Goal: Information Seeking & Learning: Learn about a topic

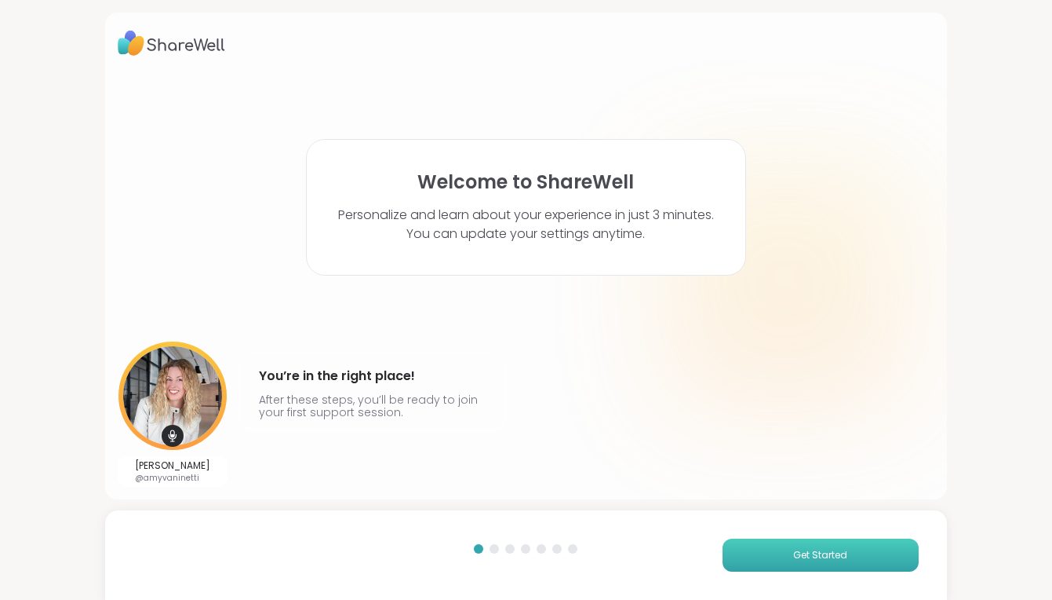
click at [756, 557] on button "Get Started" at bounding box center [821, 554] width 196 height 33
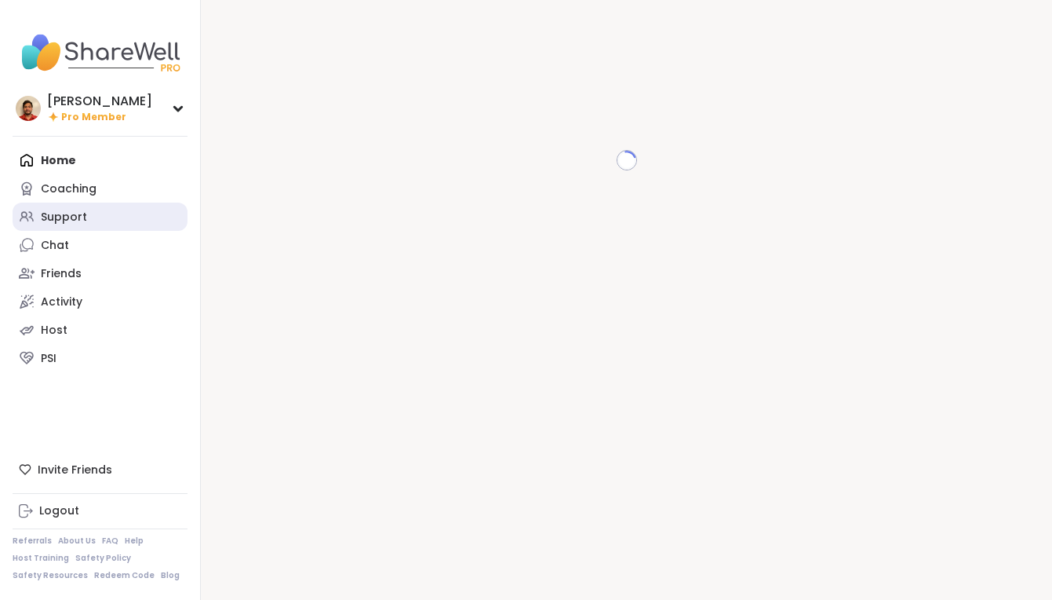
click at [108, 206] on link "Support" at bounding box center [100, 216] width 175 height 28
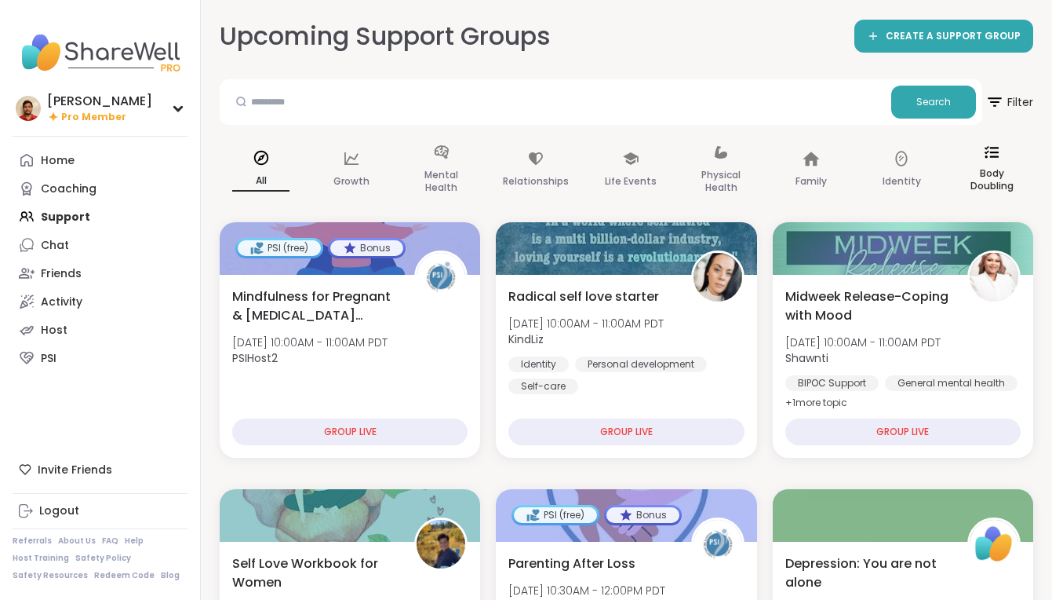
click at [993, 149] on icon at bounding box center [992, 152] width 14 height 14
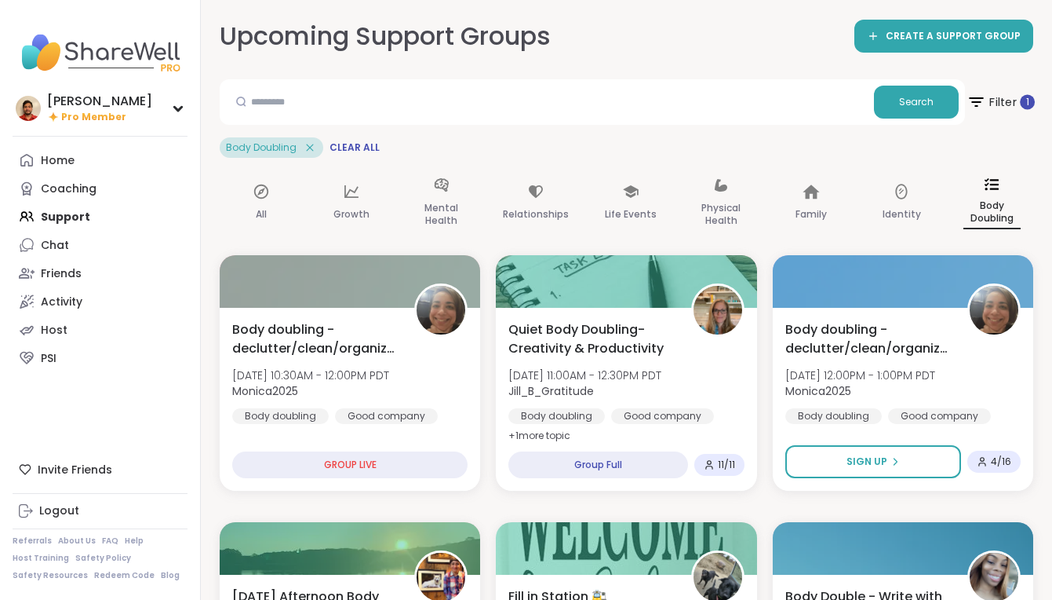
click at [1005, 98] on span "Filter 1" at bounding box center [1001, 101] width 68 height 39
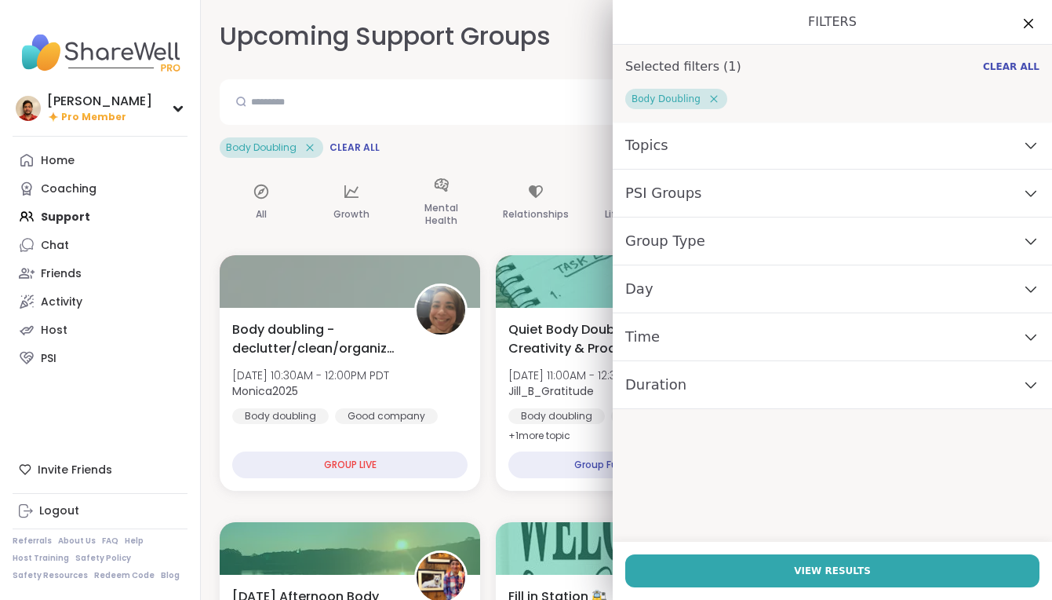
click at [669, 158] on div "Topics" at bounding box center [832, 146] width 439 height 48
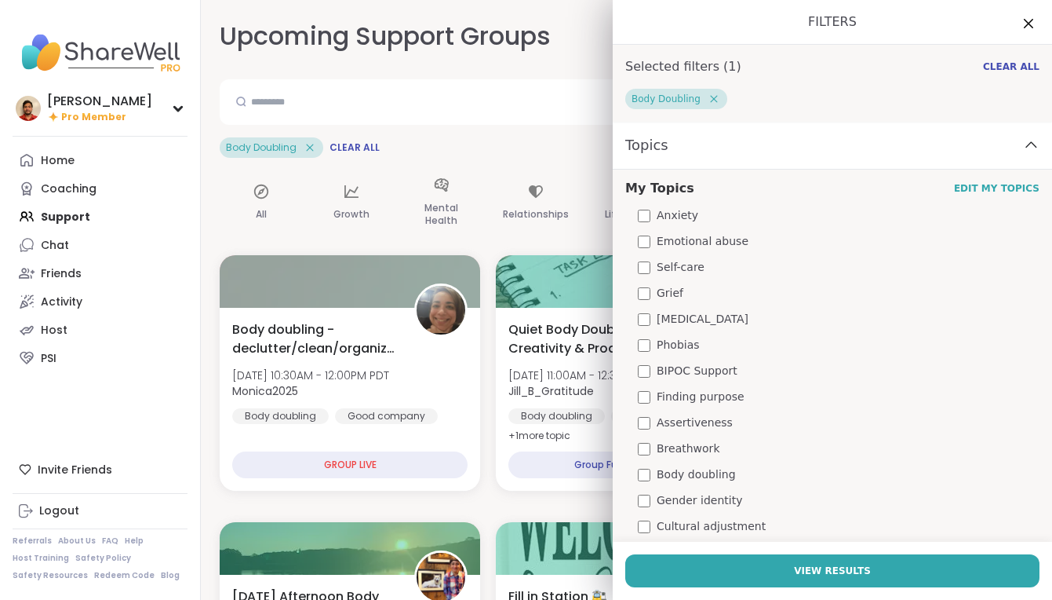
click at [530, 152] on div "Body Doubling Clear All" at bounding box center [627, 147] width 814 height 20
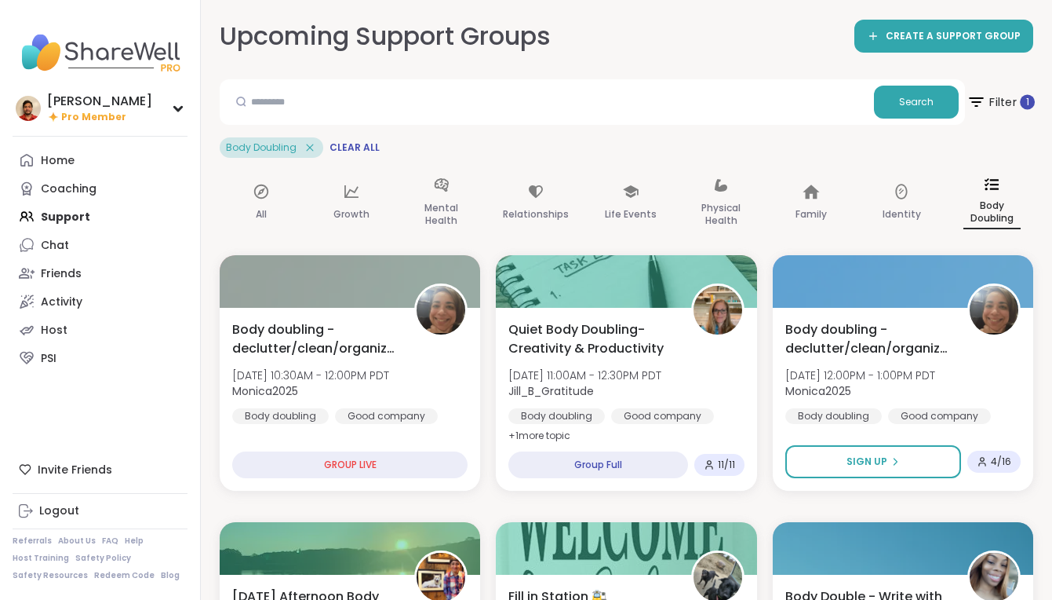
click at [1016, 93] on span "Filter 1" at bounding box center [1001, 101] width 68 height 39
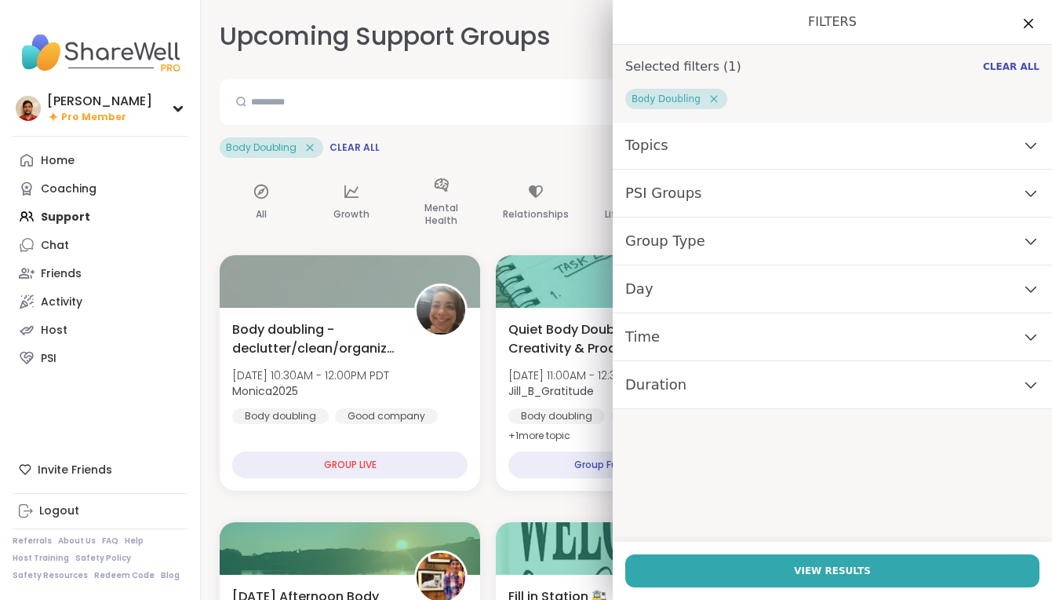
click at [707, 97] on icon at bounding box center [714, 99] width 14 height 14
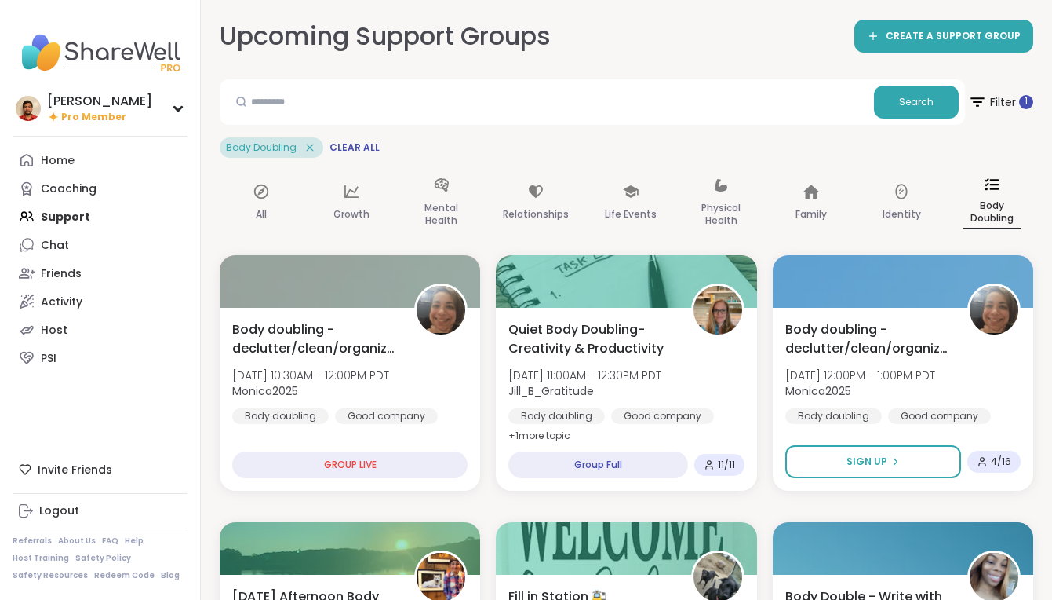
click at [534, 144] on div "Body Doubling Clear All" at bounding box center [627, 147] width 814 height 20
click at [991, 104] on span "Filter 1" at bounding box center [1001, 101] width 68 height 39
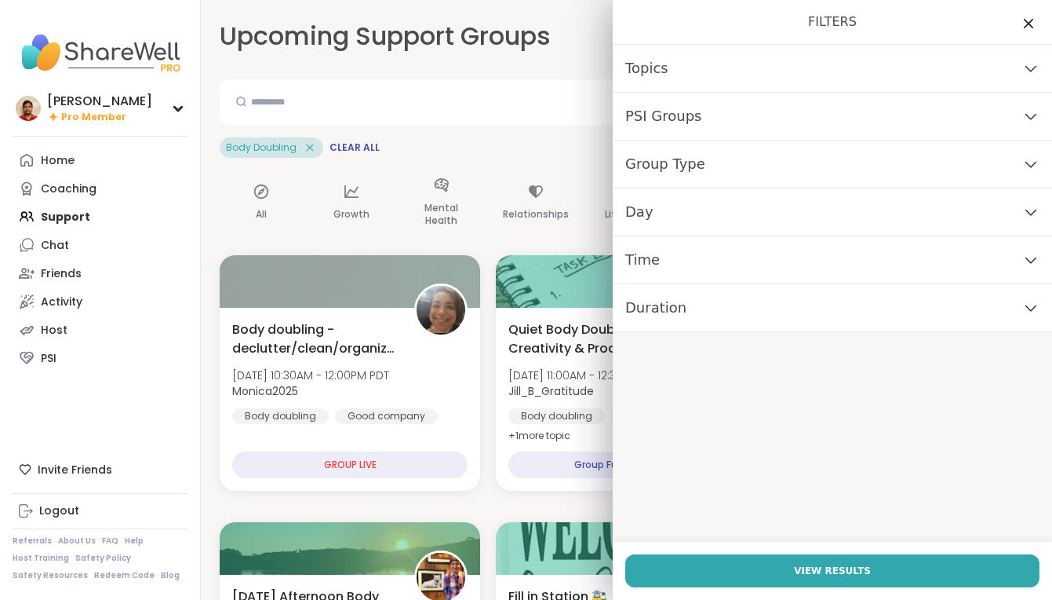
click at [705, 62] on div "Topics" at bounding box center [832, 69] width 439 height 48
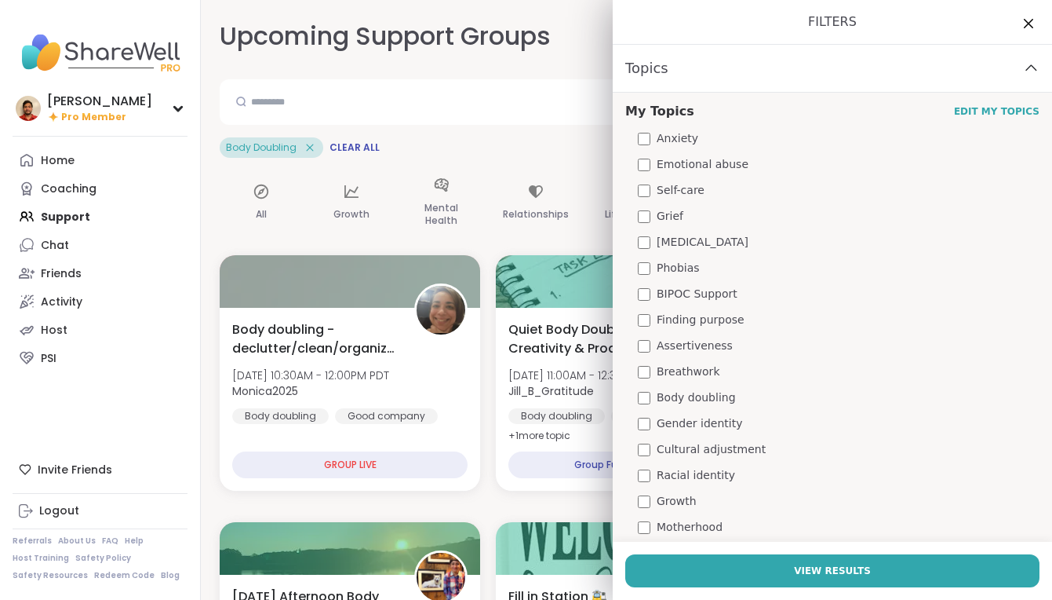
click at [716, 82] on div "Topics" at bounding box center [832, 69] width 439 height 48
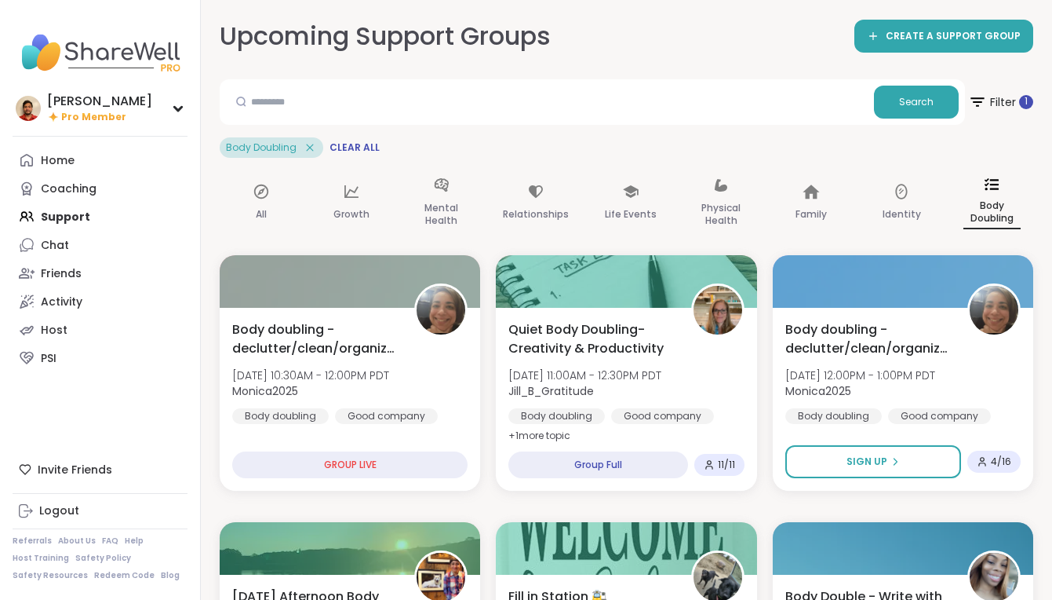
click at [571, 148] on div "Body Doubling Clear All" at bounding box center [627, 147] width 814 height 20
click at [1003, 97] on span "Filter 1" at bounding box center [1001, 101] width 68 height 39
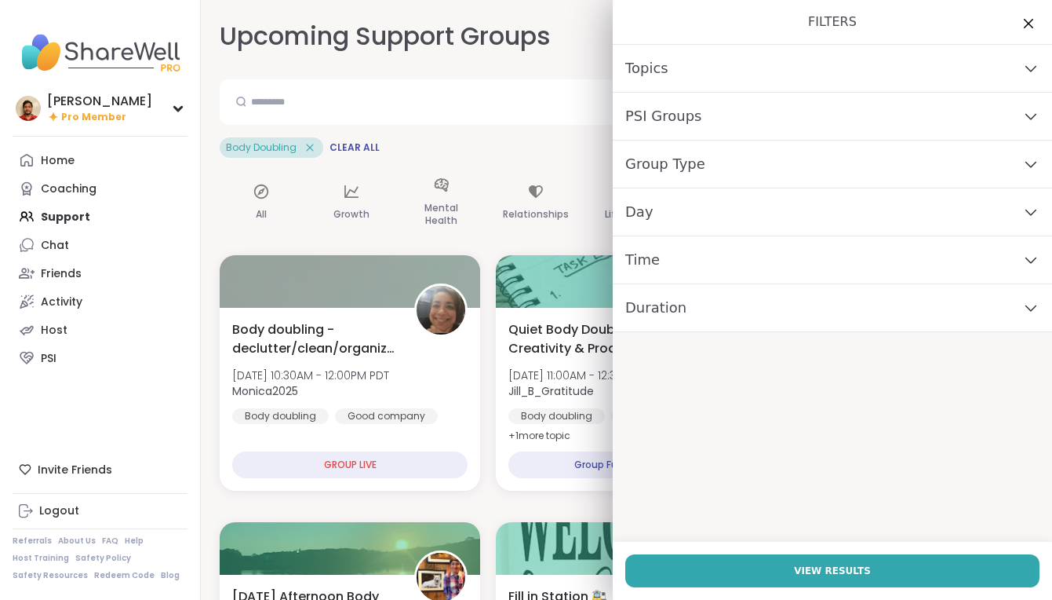
click at [681, 75] on div "Topics" at bounding box center [832, 69] width 439 height 48
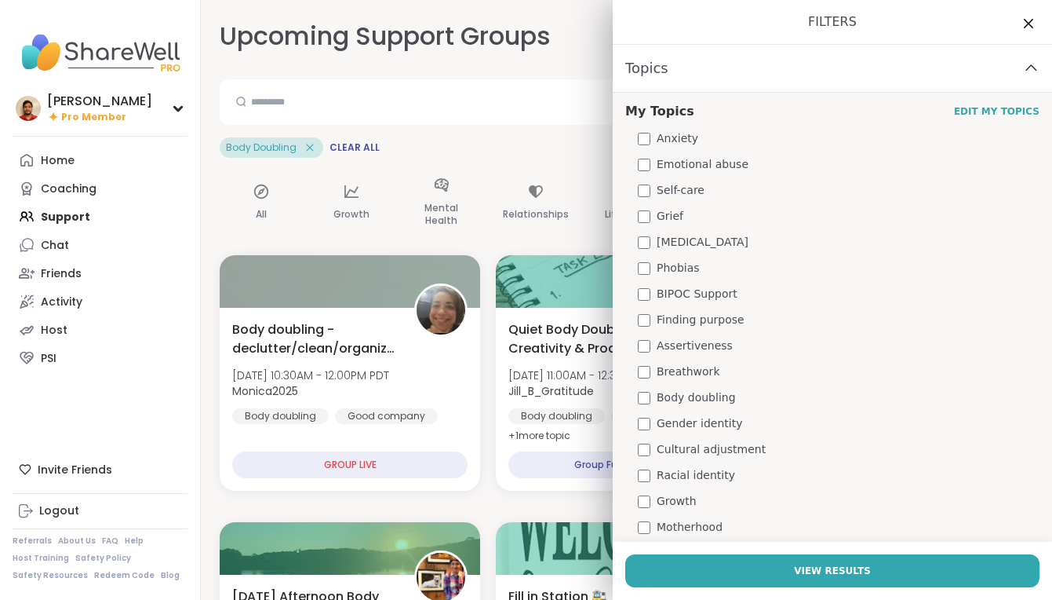
click at [695, 157] on span "Emotional abuse" at bounding box center [703, 164] width 92 height 16
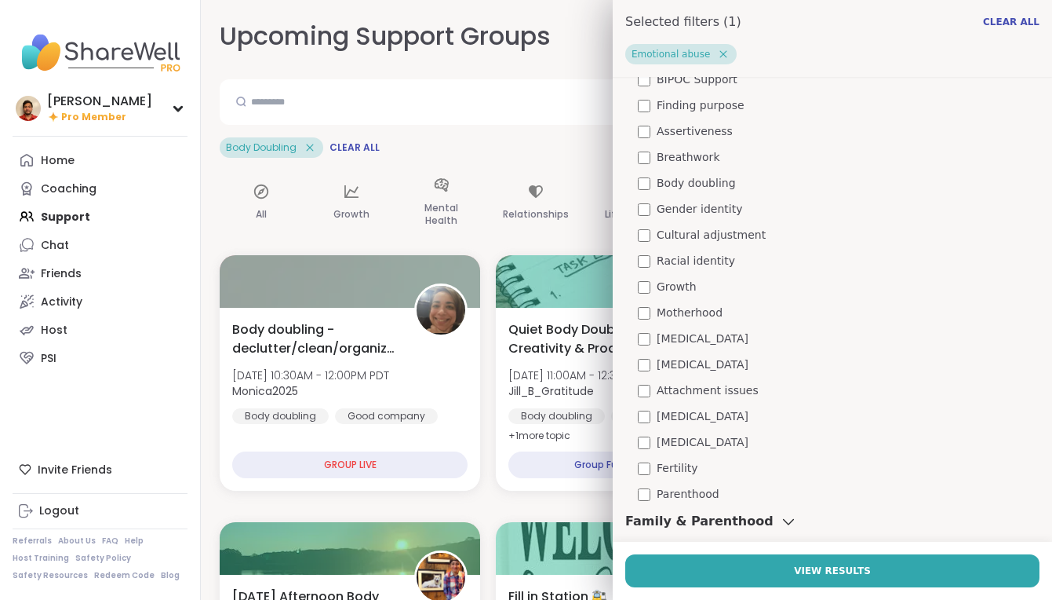
scroll to position [341, 0]
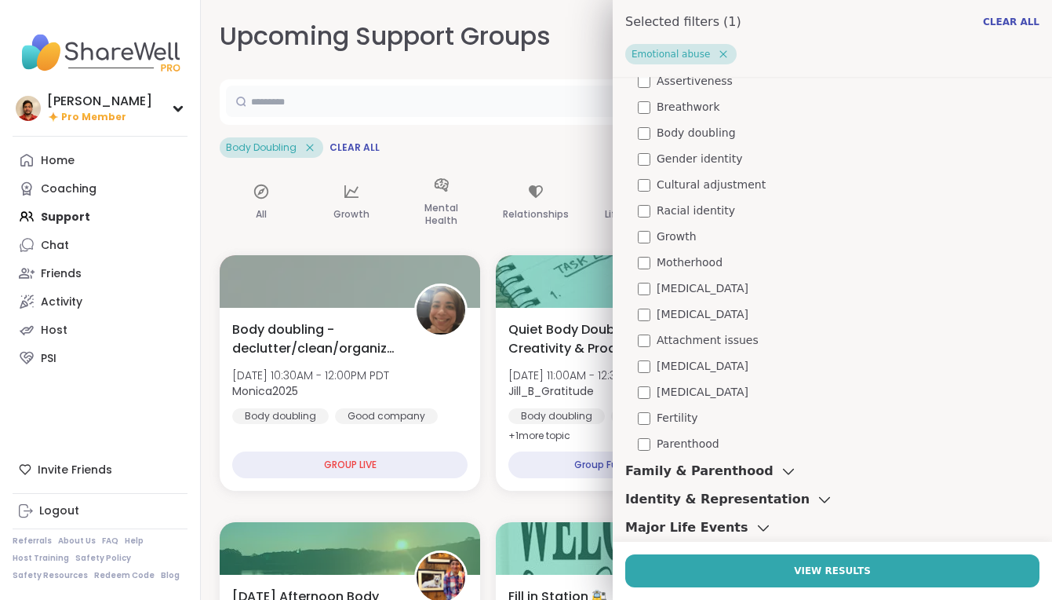
click at [479, 115] on input "text" at bounding box center [547, 101] width 642 height 31
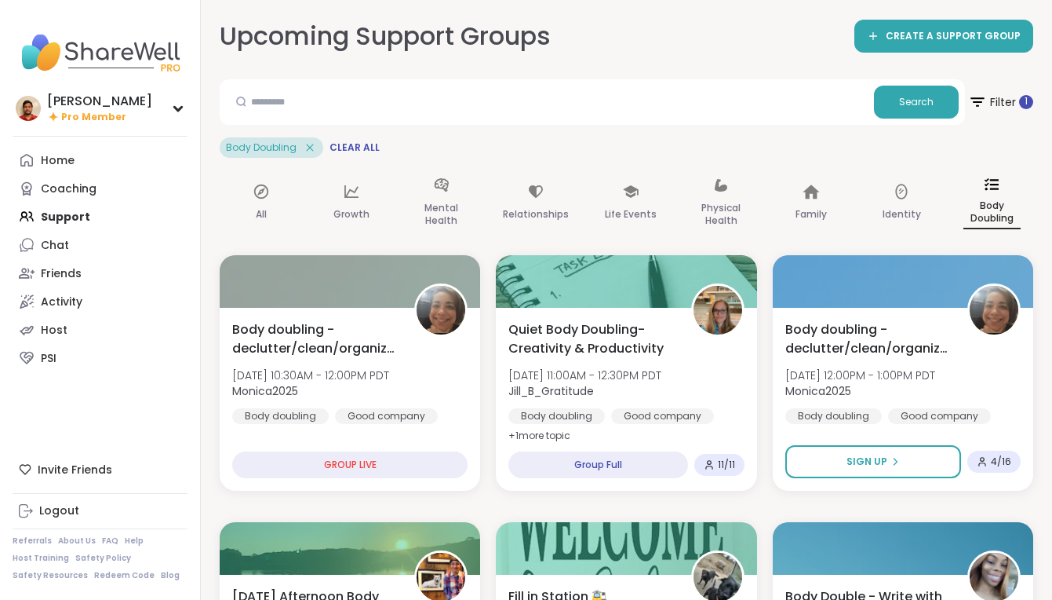
click at [647, 123] on div "Search" at bounding box center [593, 102] width 746 height 46
click at [968, 102] on div "Search Filter 1" at bounding box center [627, 102] width 814 height 46
click at [988, 101] on span "Filter 1" at bounding box center [1001, 101] width 68 height 39
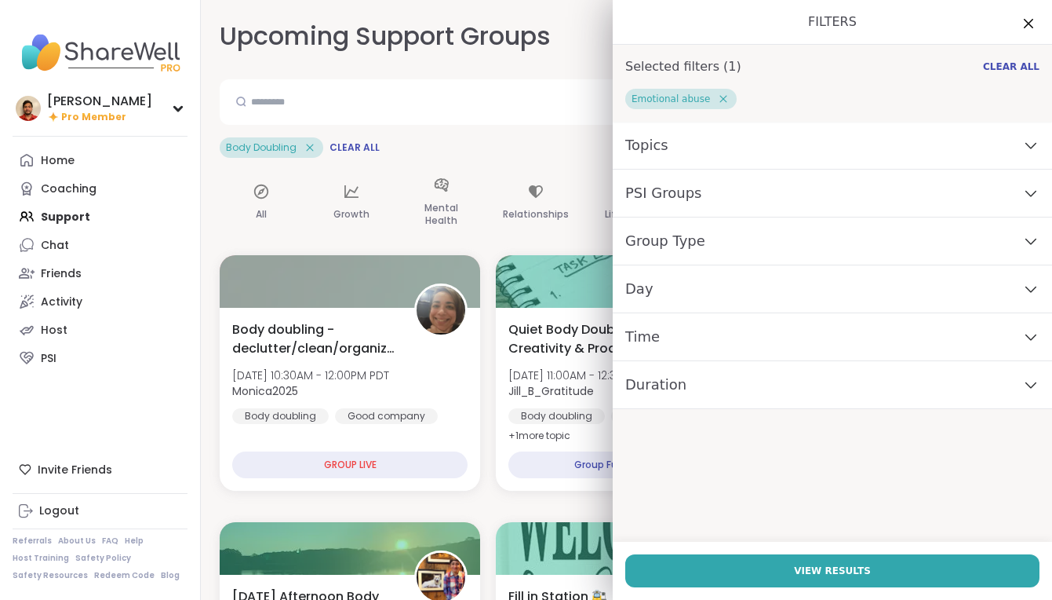
click at [677, 140] on div "Topics" at bounding box center [832, 146] width 439 height 48
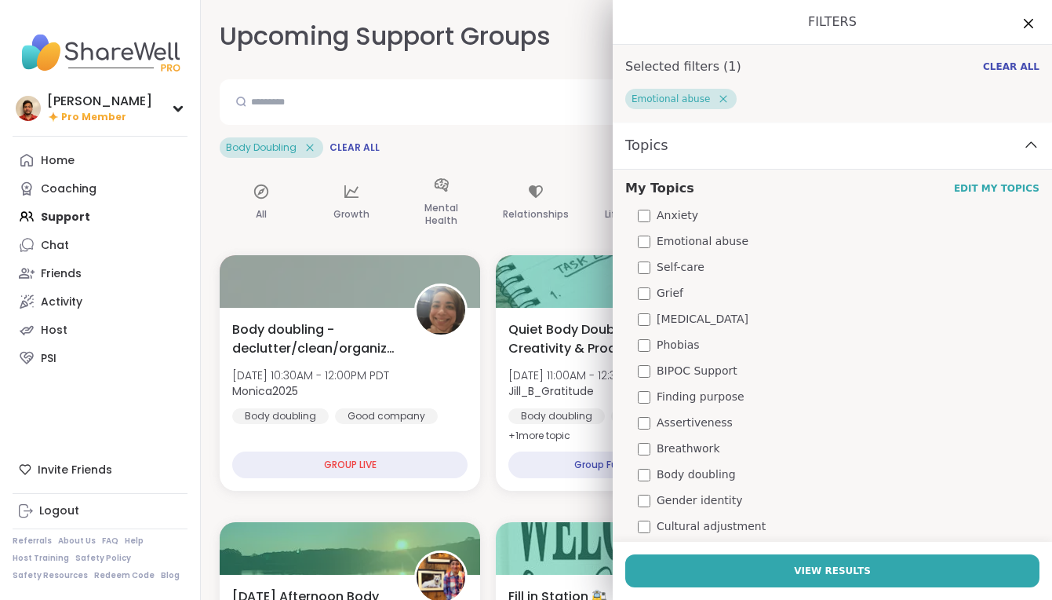
click at [684, 293] on div "Grief" at bounding box center [839, 293] width 402 height 16
click at [684, 356] on div "My Topics Edit My Topics Anxiety Emotional abuse Self-care Grief Brain fog Phob…" at bounding box center [832, 599] width 439 height 859
click at [563, 138] on div "Body Doubling Clear All" at bounding box center [627, 147] width 814 height 20
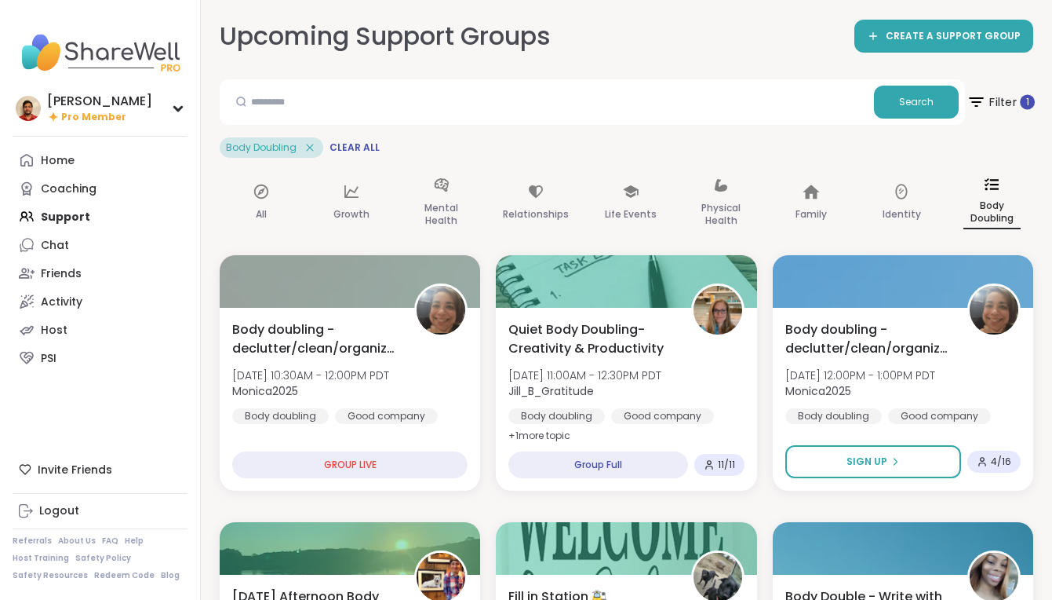
click at [1011, 105] on span "Filter 1" at bounding box center [1001, 101] width 68 height 39
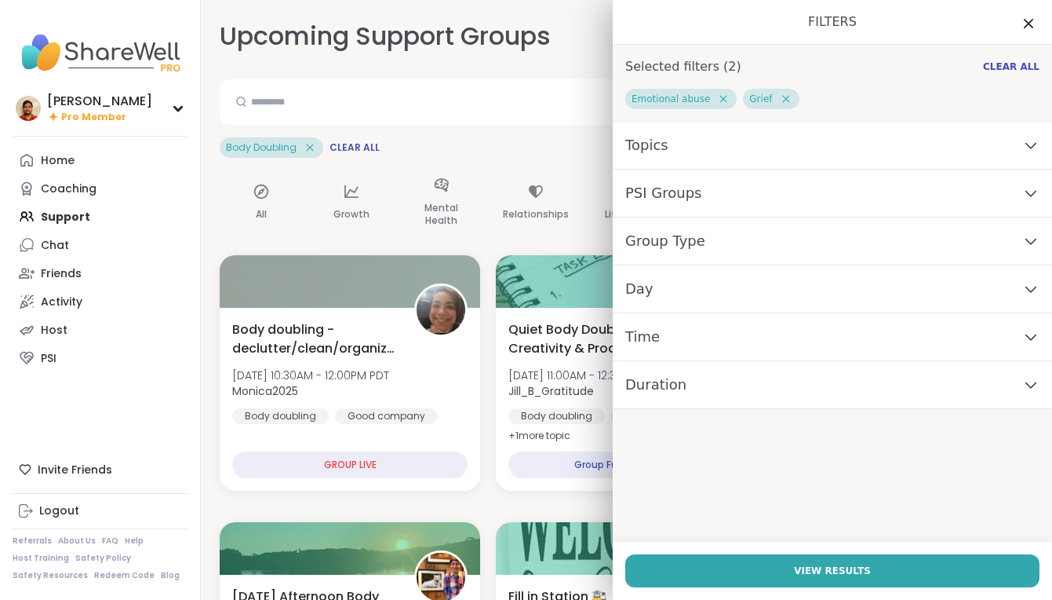
click at [716, 103] on icon at bounding box center [723, 99] width 14 height 14
click at [684, 104] on div "Grief" at bounding box center [837, 99] width 424 height 20
click at [661, 101] on icon at bounding box center [668, 99] width 14 height 14
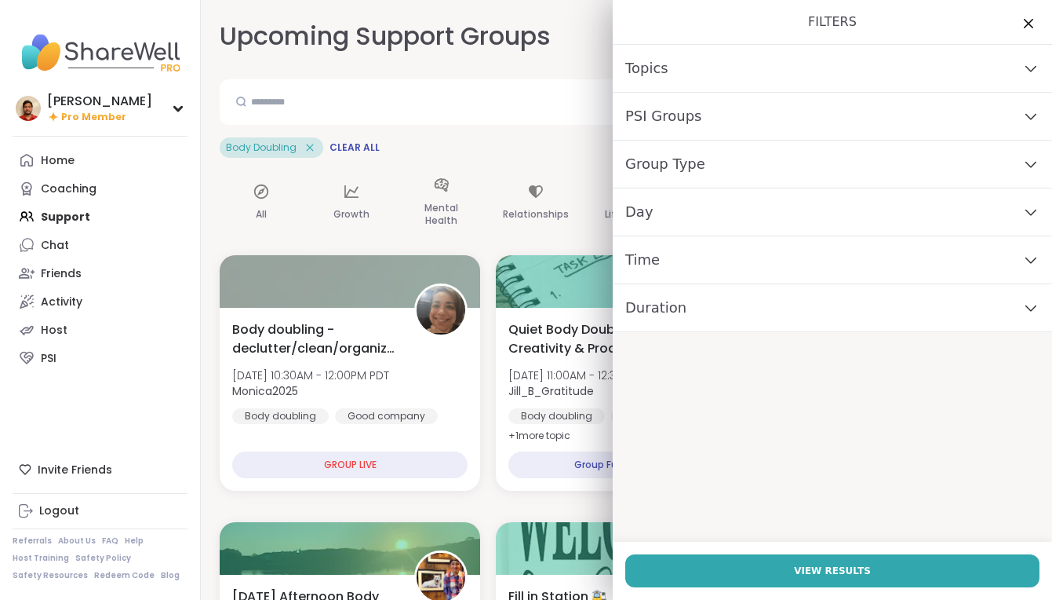
click at [733, 159] on div "Group Type" at bounding box center [832, 164] width 439 height 48
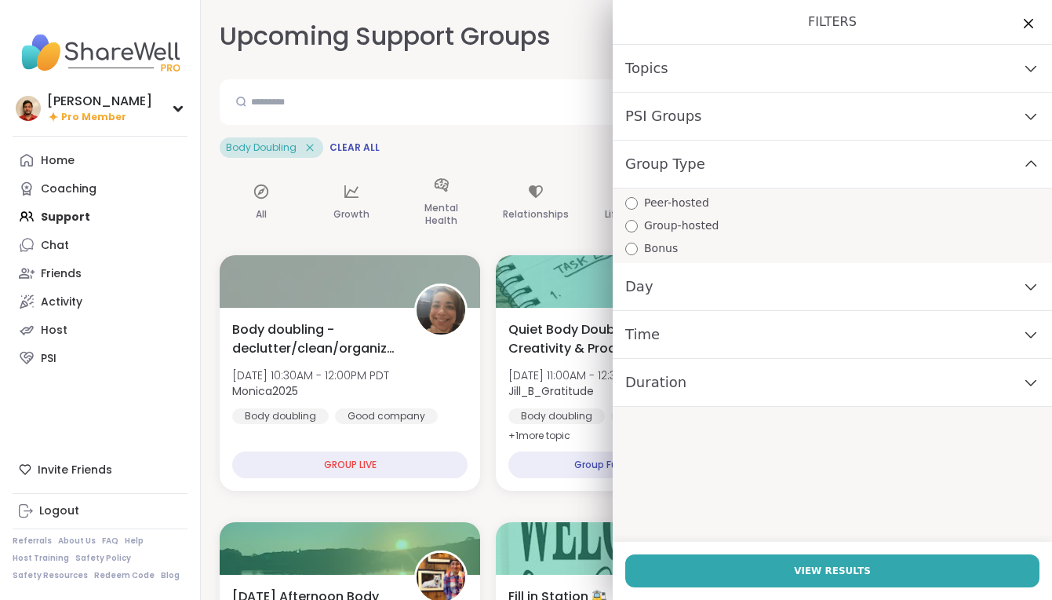
click at [654, 99] on div "PSI Groups" at bounding box center [832, 117] width 439 height 48
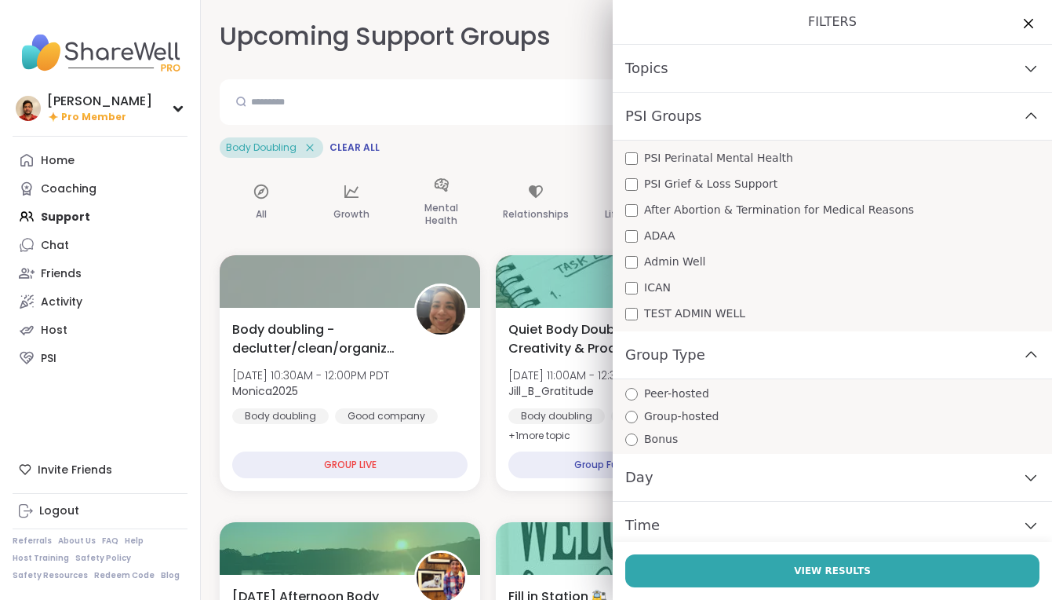
click at [654, 69] on span "Topics" at bounding box center [646, 68] width 43 height 22
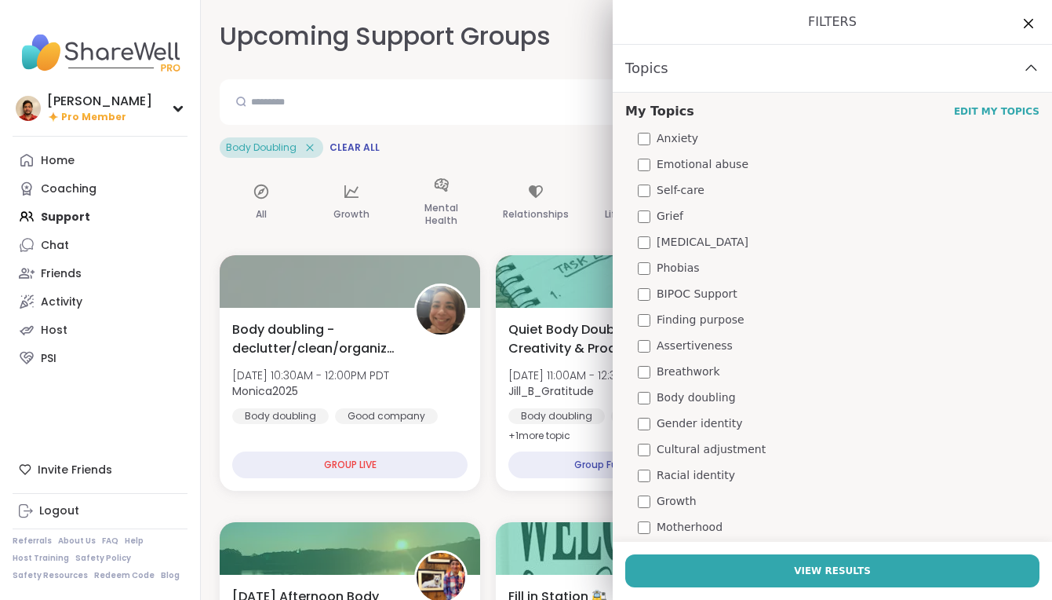
click at [659, 165] on span "Emotional abuse" at bounding box center [703, 164] width 92 height 16
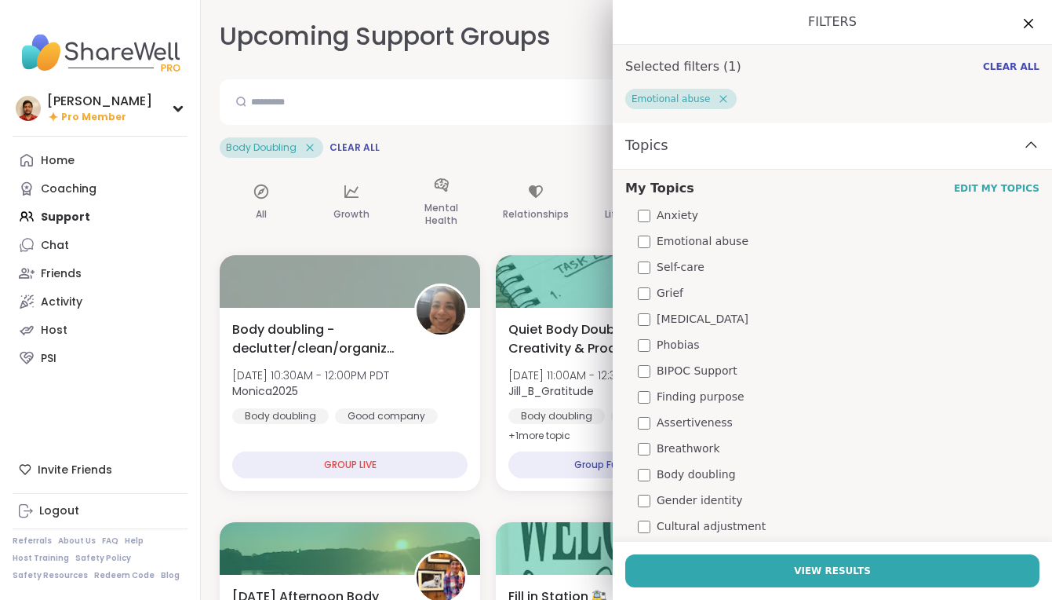
click at [659, 213] on span "Anxiety" at bounding box center [678, 215] width 42 height 16
click at [487, 96] on input "text" at bounding box center [547, 101] width 642 height 31
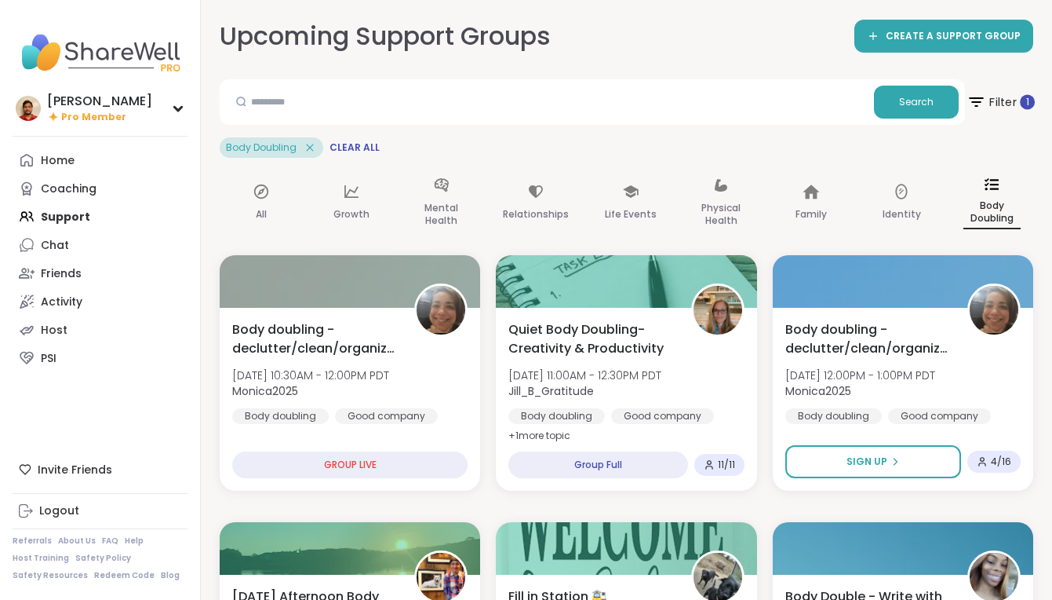
click at [1023, 92] on span "Filter 1" at bounding box center [1001, 101] width 68 height 39
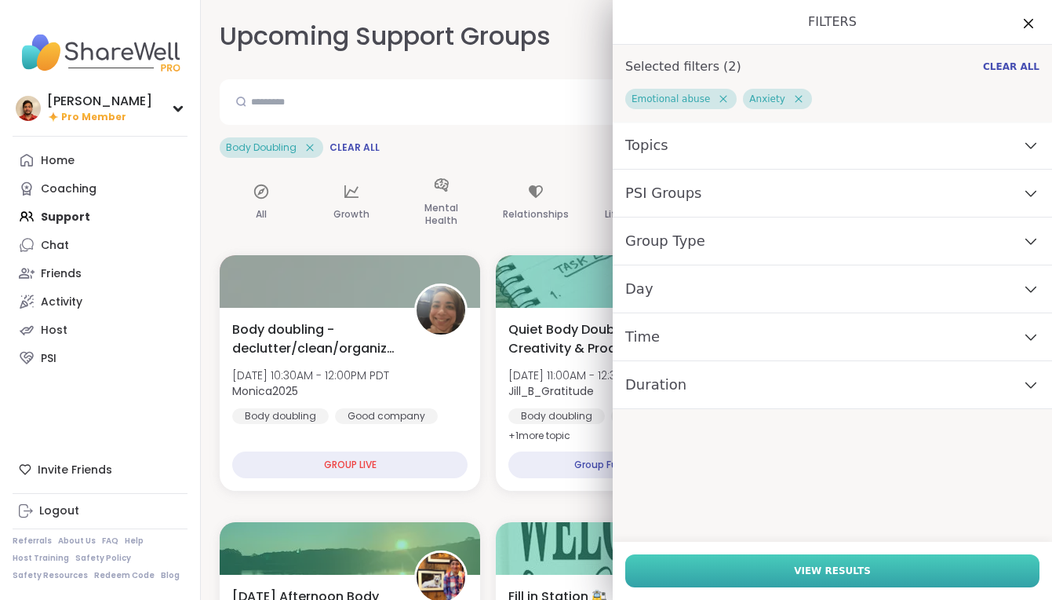
click at [761, 555] on button "View Results" at bounding box center [832, 570] width 414 height 33
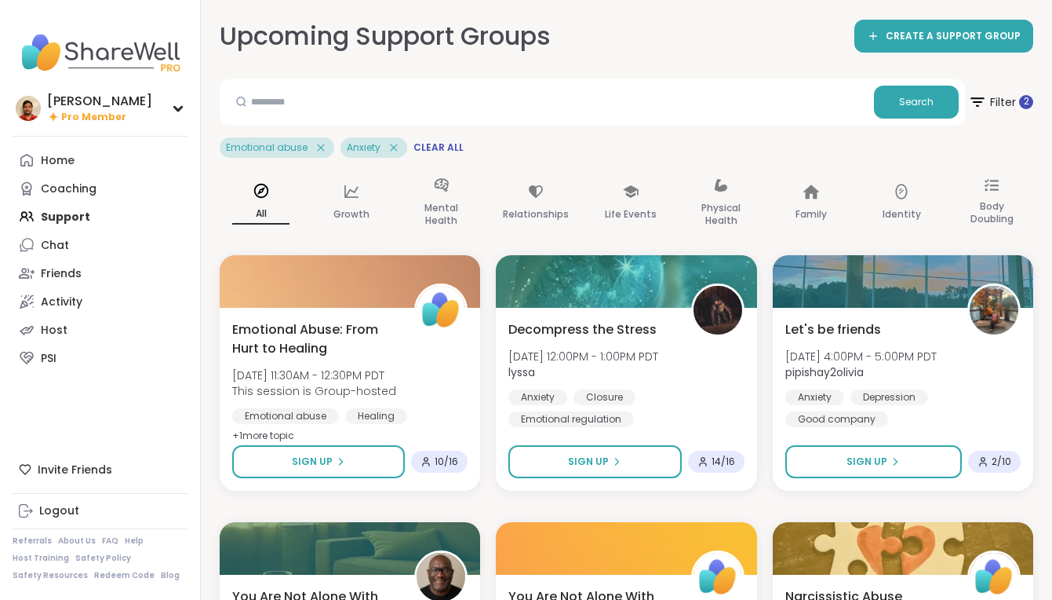
click at [611, 138] on div "Emotional abuse Anxiety Clear All" at bounding box center [627, 147] width 814 height 20
click at [1016, 106] on span "Filter 2" at bounding box center [1001, 101] width 68 height 39
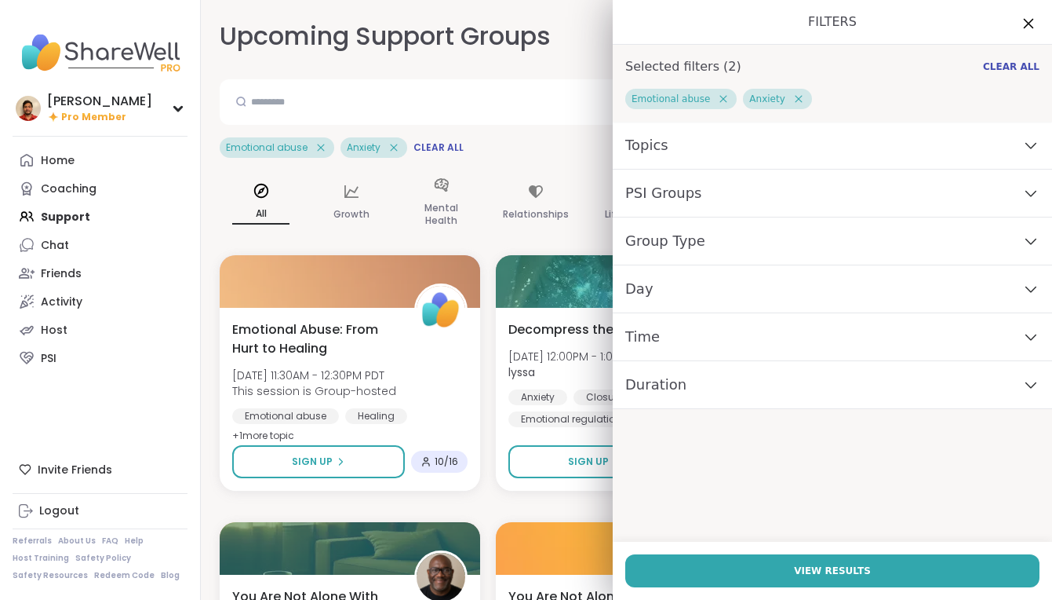
click at [1030, 20] on icon at bounding box center [1029, 23] width 20 height 20
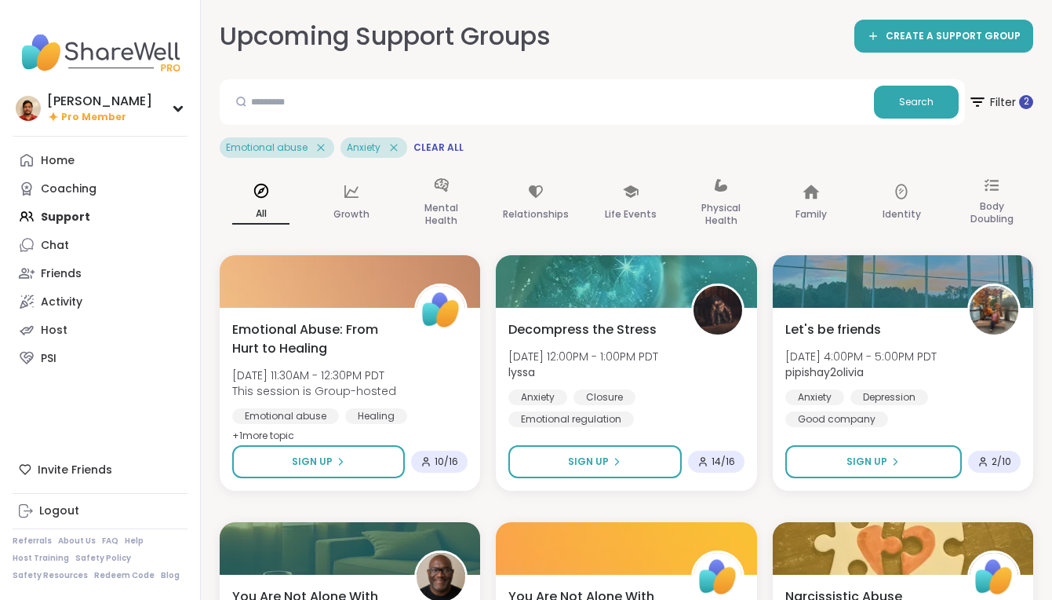
click at [592, 148] on div "Emotional abuse Anxiety Clear All" at bounding box center [627, 147] width 814 height 20
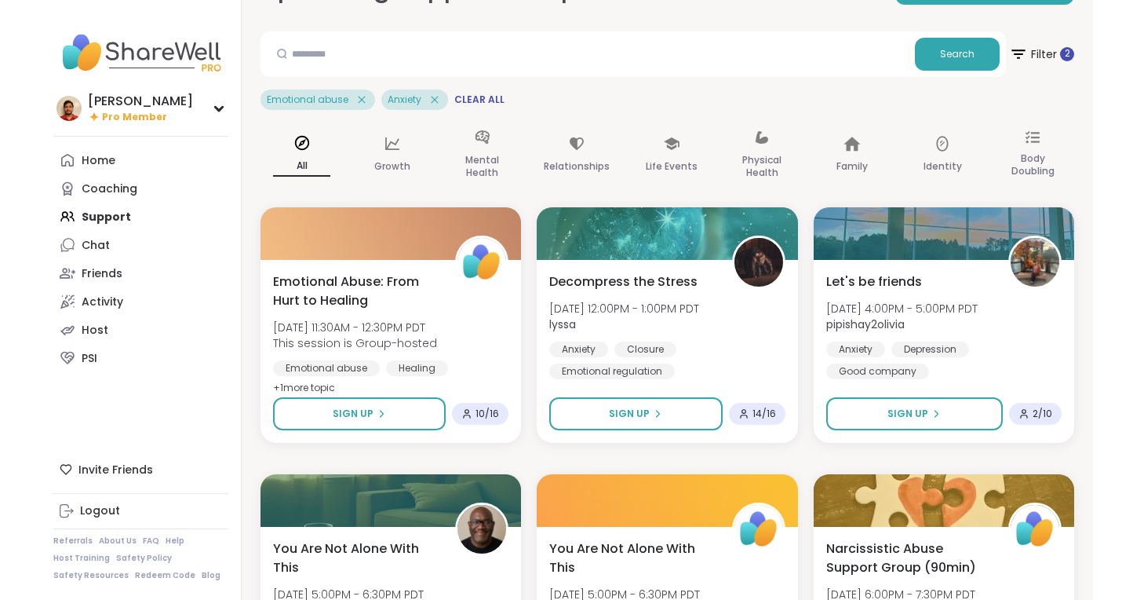
scroll to position [0, 0]
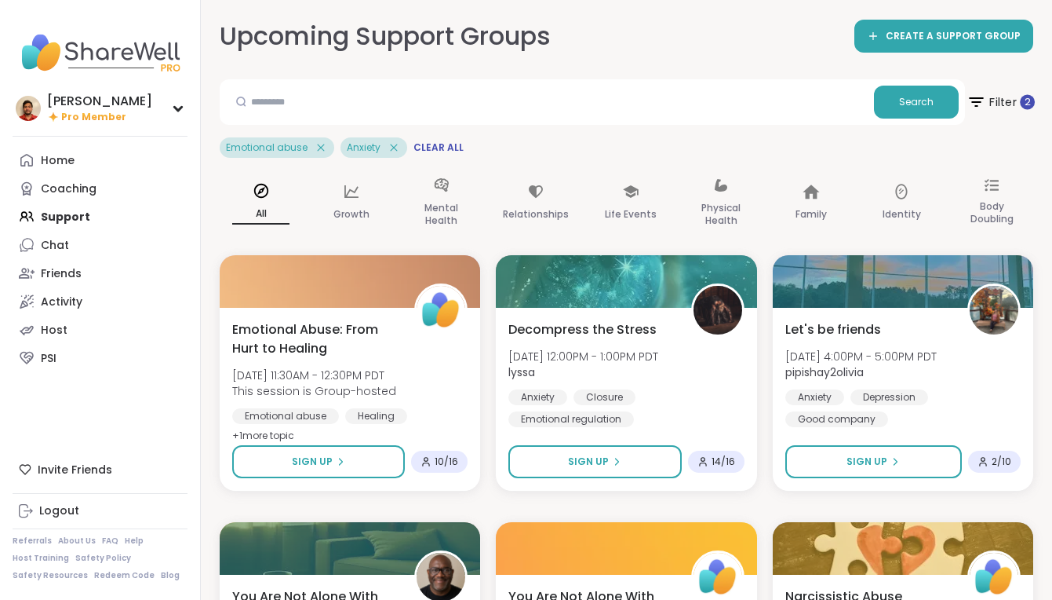
click at [982, 104] on icon at bounding box center [977, 102] width 20 height 20
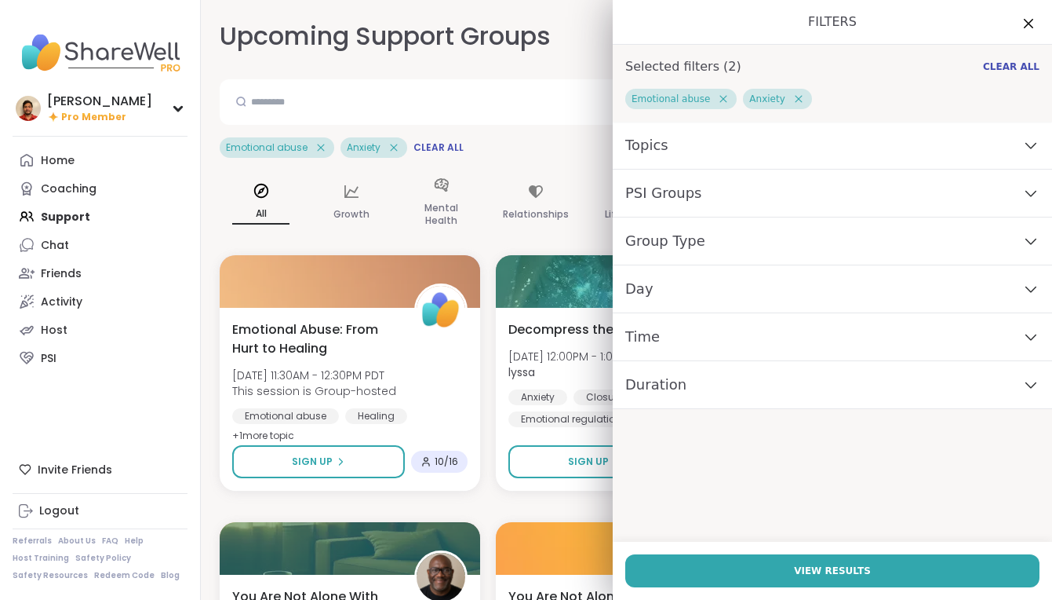
click at [682, 151] on div "Topics" at bounding box center [832, 146] width 439 height 48
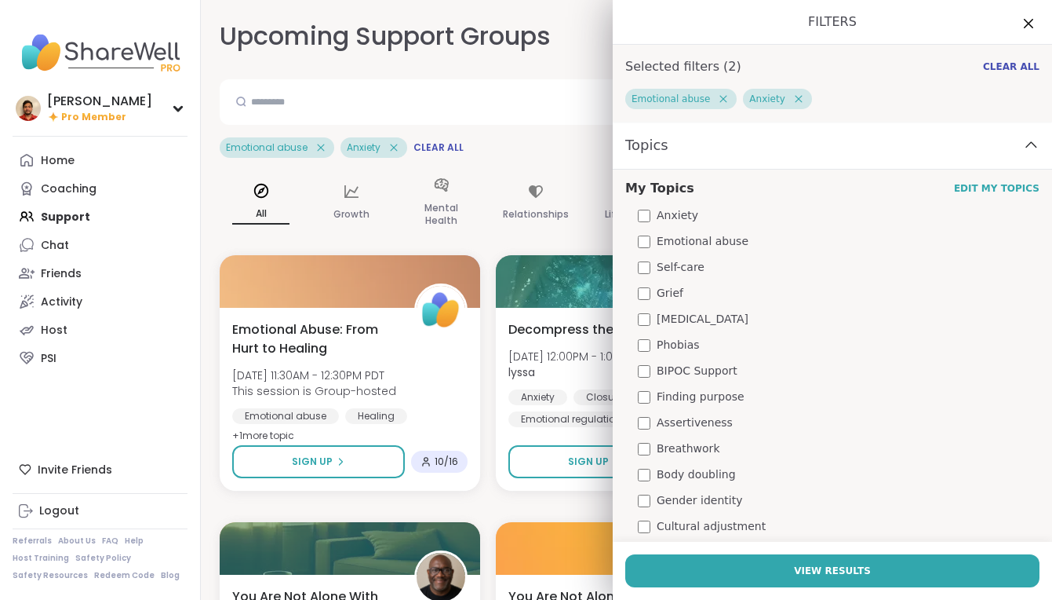
click at [692, 247] on span "Emotional abuse" at bounding box center [703, 241] width 92 height 16
click at [692, 340] on span "Phobias" at bounding box center [678, 345] width 43 height 16
click at [702, 238] on span "Emotional abuse" at bounding box center [703, 241] width 92 height 16
click at [707, 268] on div "Self-care" at bounding box center [839, 267] width 402 height 16
click at [707, 287] on div "Grief" at bounding box center [839, 293] width 402 height 16
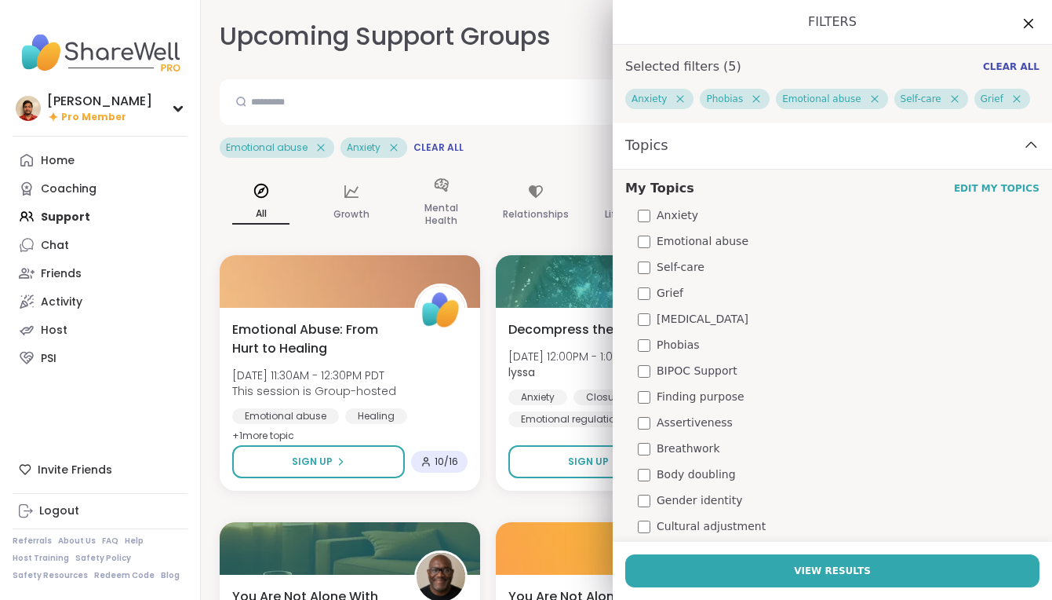
click at [491, 139] on div "Emotional abuse Anxiety Clear All" at bounding box center [627, 147] width 814 height 20
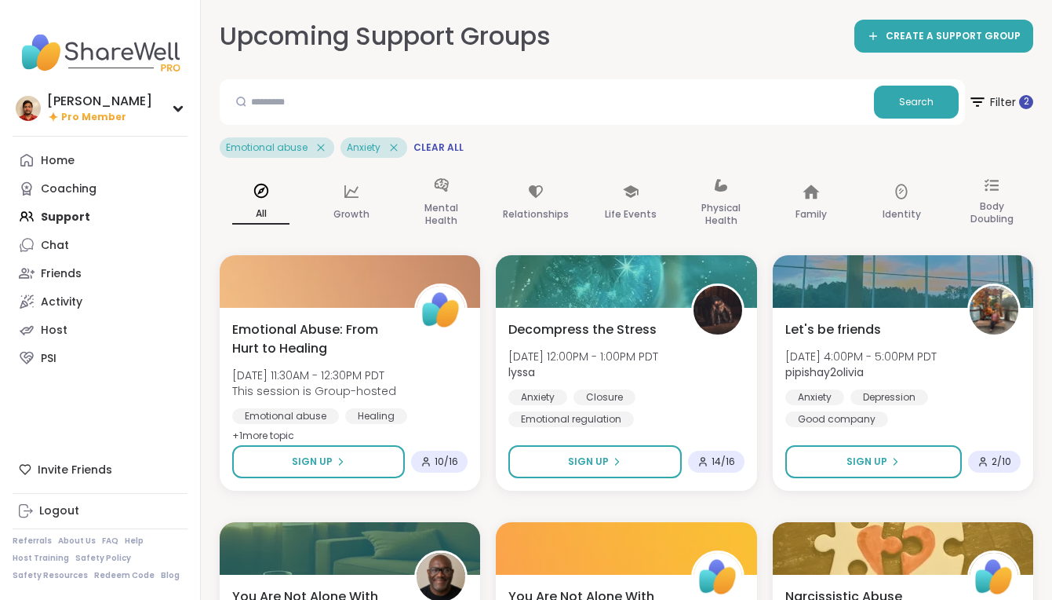
click at [1012, 100] on span "Filter 2" at bounding box center [1001, 101] width 68 height 39
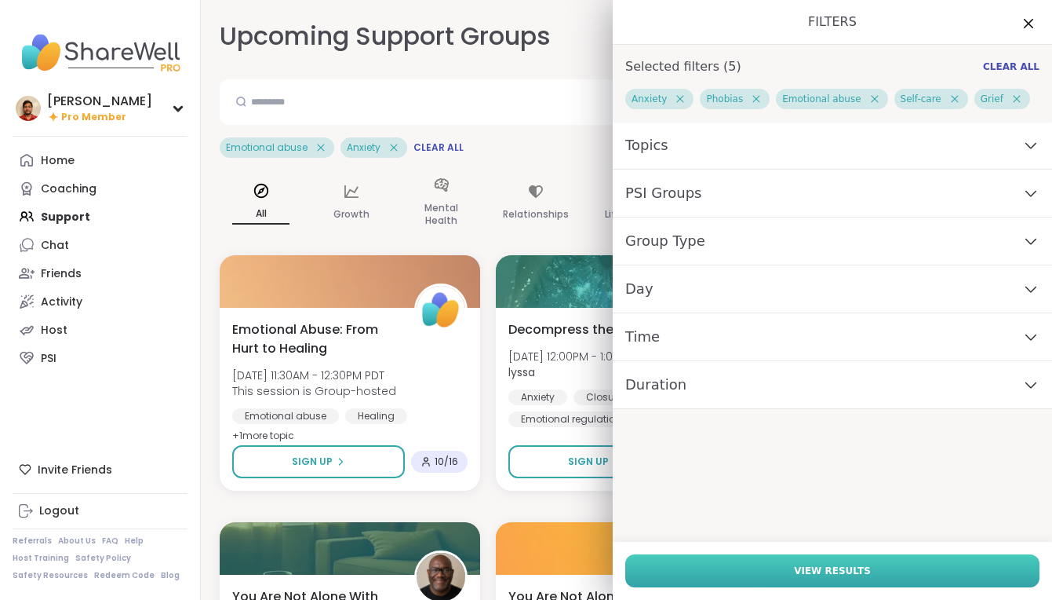
click at [790, 563] on button "View Results" at bounding box center [832, 570] width 414 height 33
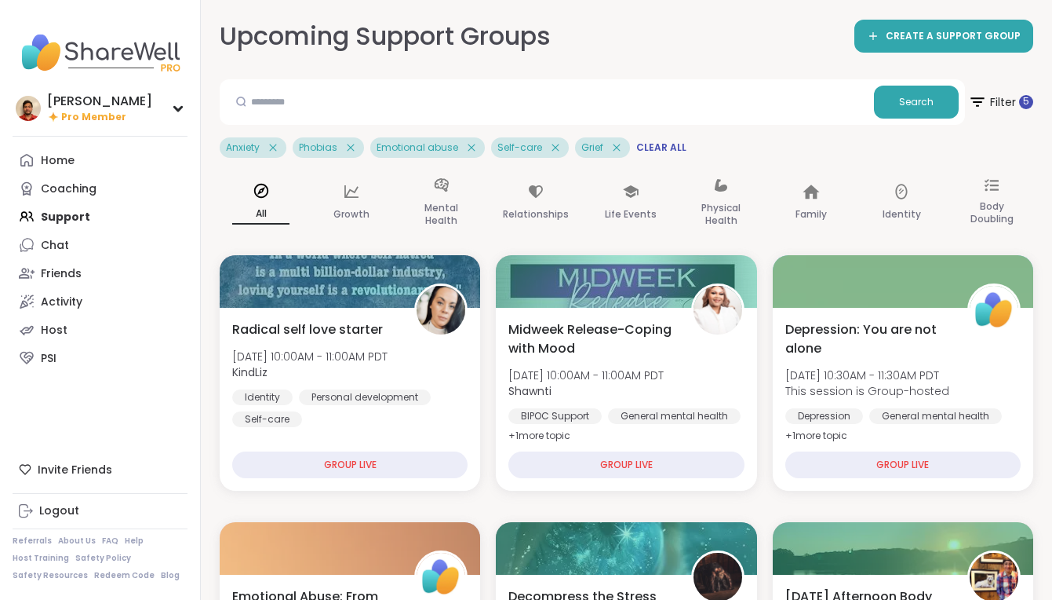
click at [636, 139] on div "Anxiety Phobias Emotional abuse Self-care Grief Clear All" at bounding box center [627, 147] width 814 height 20
click at [636, 143] on span "Clear All" at bounding box center [661, 147] width 50 height 13
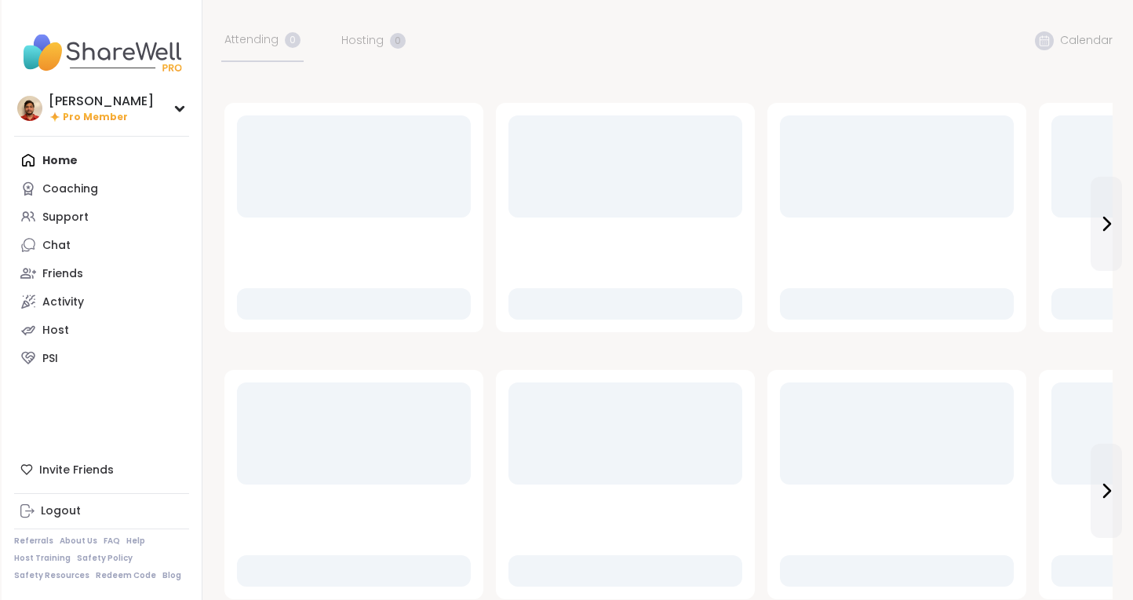
click at [124, 500] on link "Logout" at bounding box center [101, 511] width 175 height 28
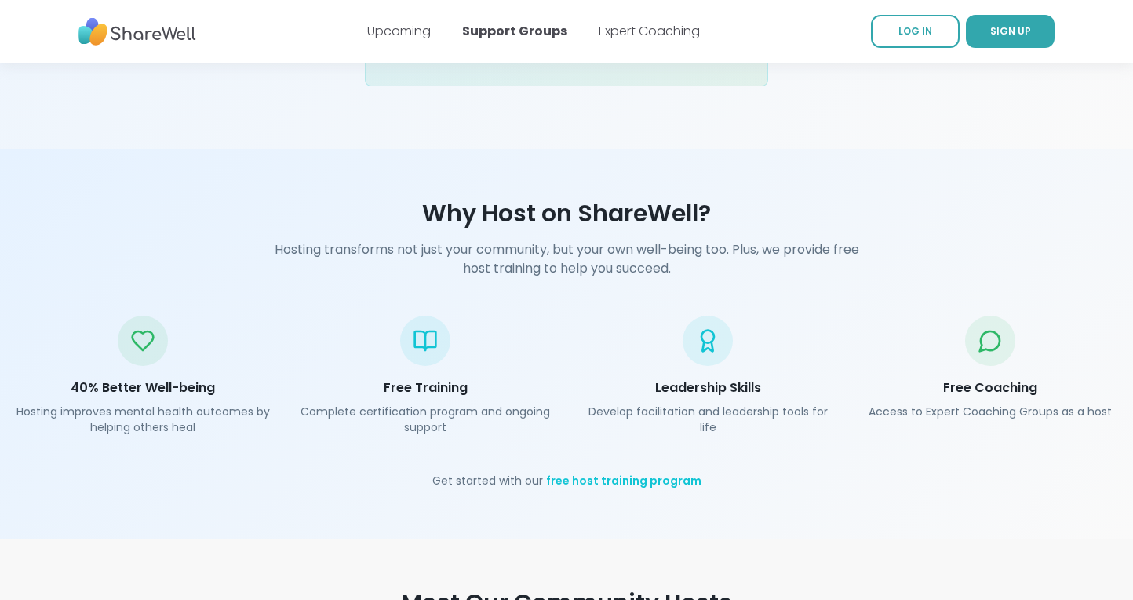
scroll to position [1985, 0]
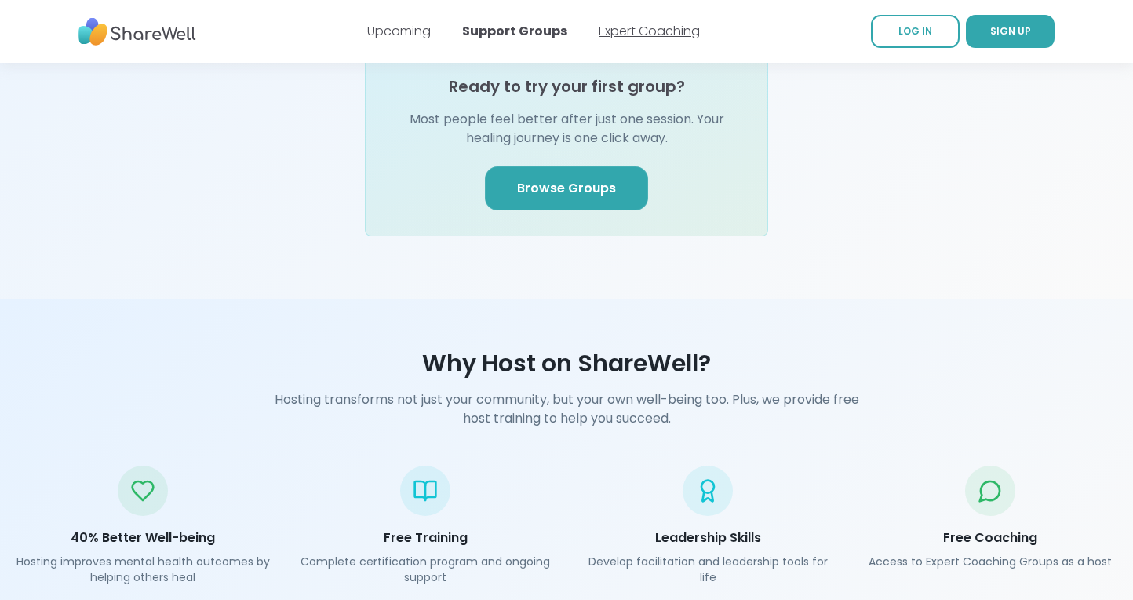
click at [637, 36] on link "Expert Coaching" at bounding box center [649, 31] width 101 height 18
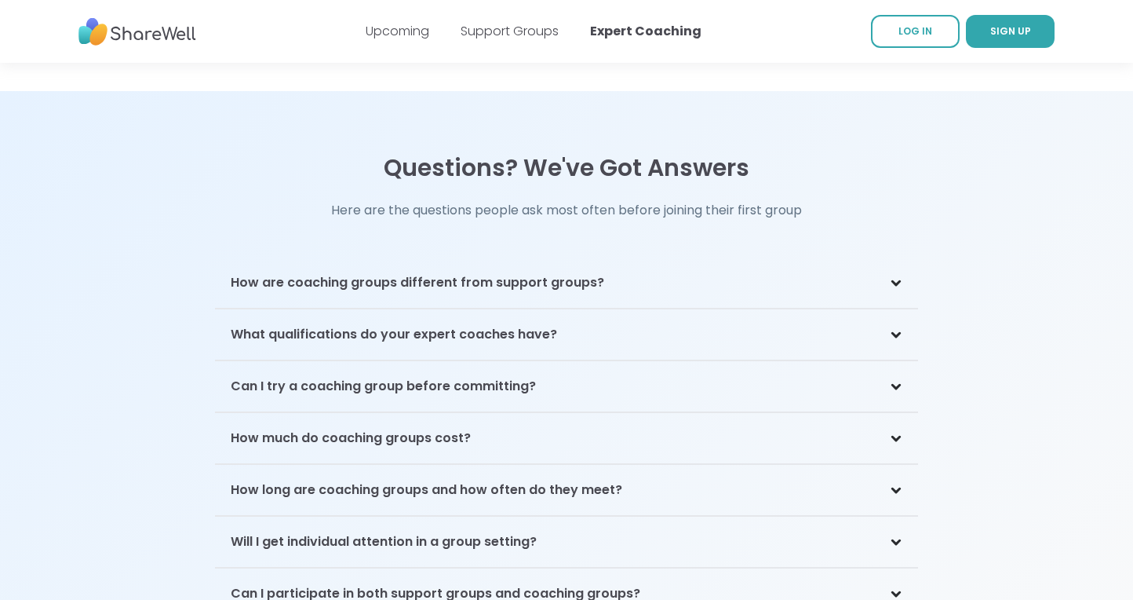
scroll to position [3140, 0]
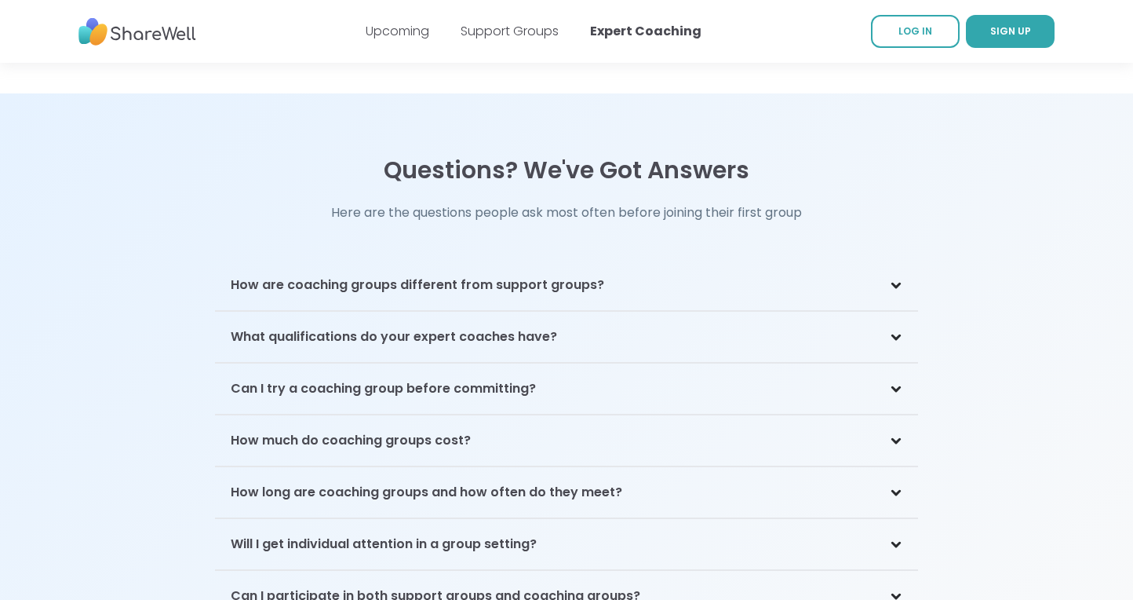
click at [549, 275] on h3 "How are coaching groups different from support groups?" at bounding box center [418, 284] width 374 height 19
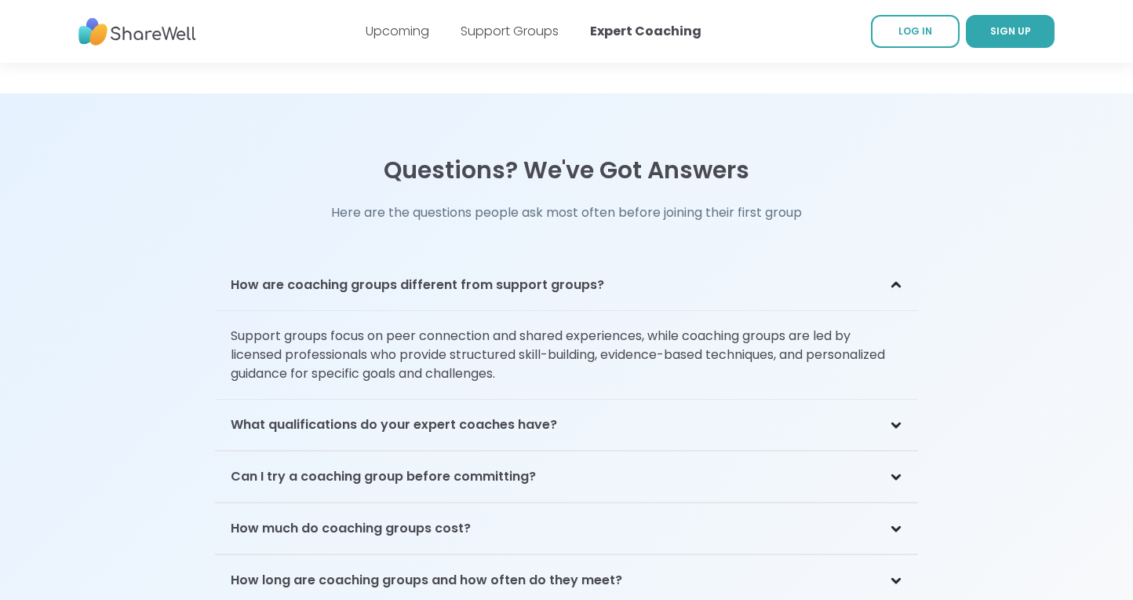
click at [585, 275] on h3 "How are coaching groups different from support groups?" at bounding box center [418, 284] width 374 height 19
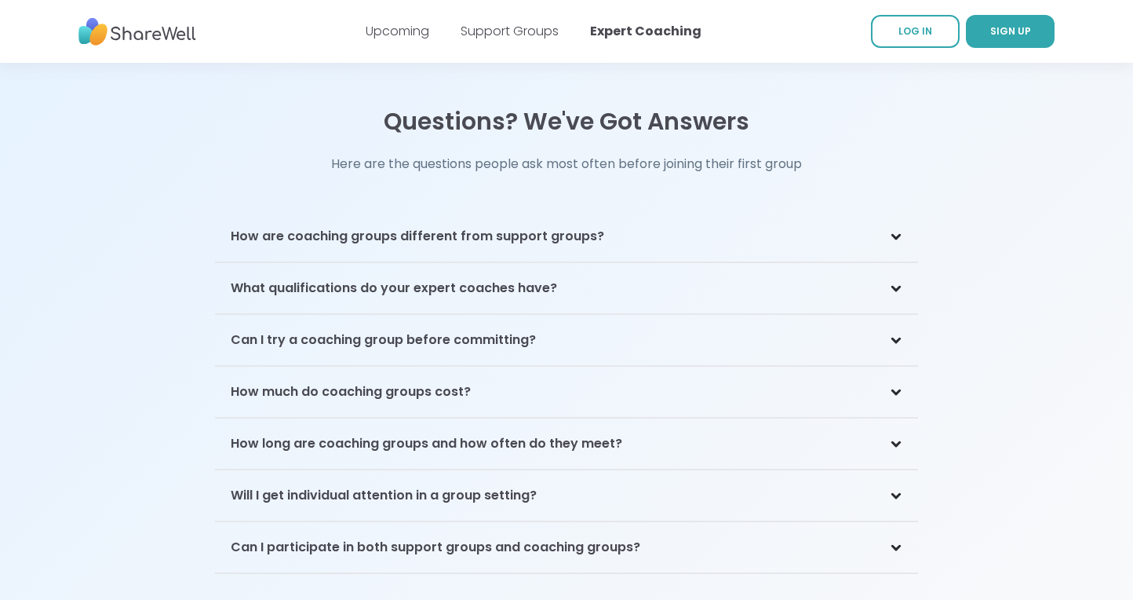
scroll to position [3095, 0]
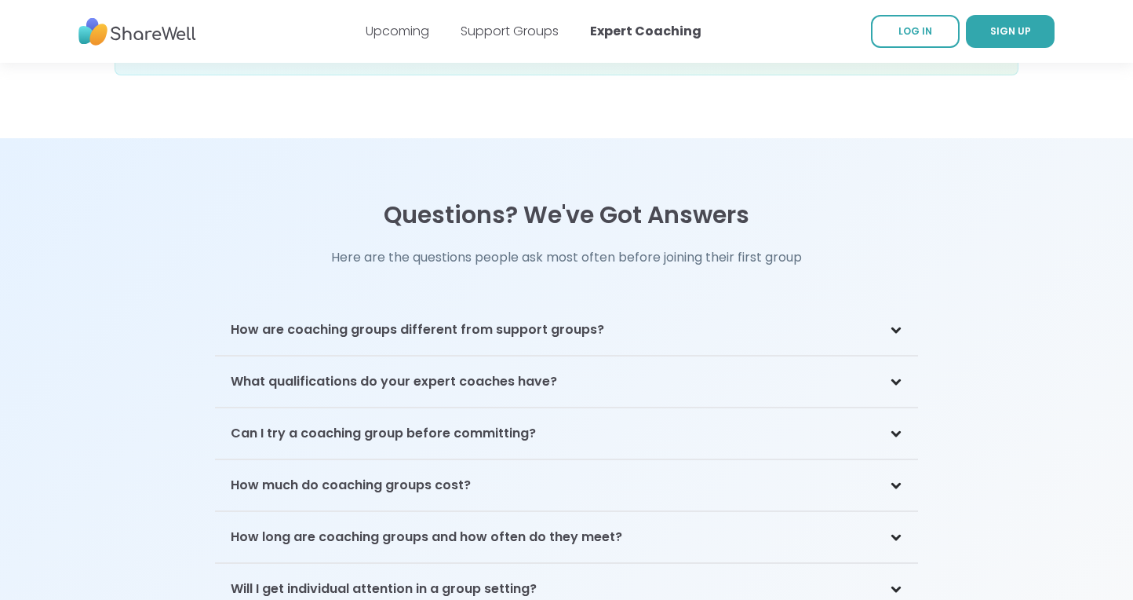
click at [574, 320] on h3 "How are coaching groups different from support groups?" at bounding box center [418, 329] width 374 height 19
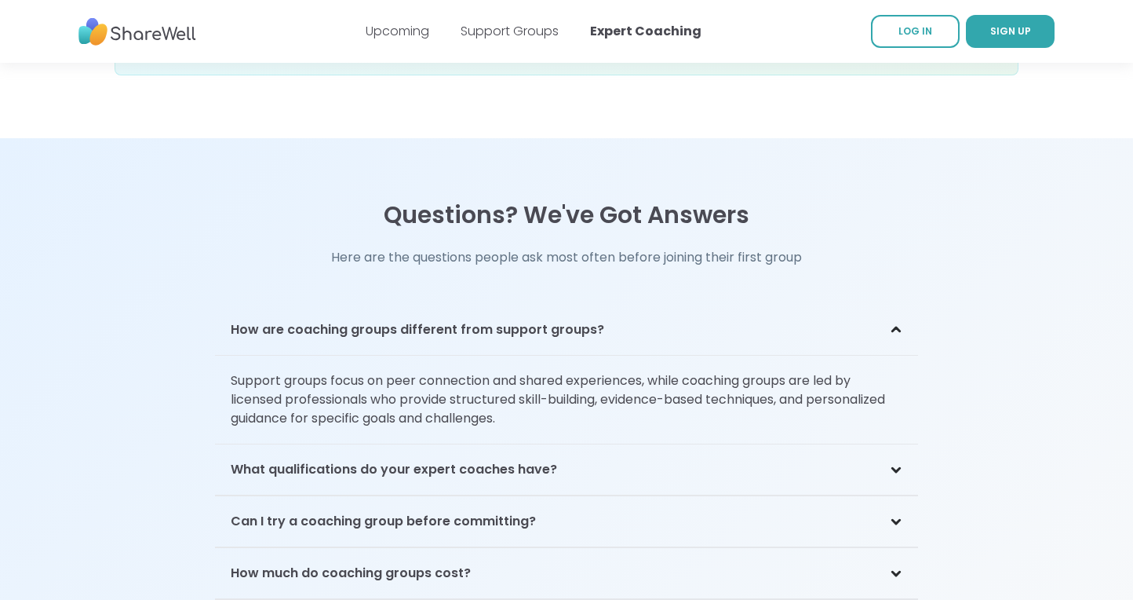
click at [290, 355] on p "Support groups focus on peer connection and shared experiences, while coaching …" at bounding box center [566, 399] width 703 height 89
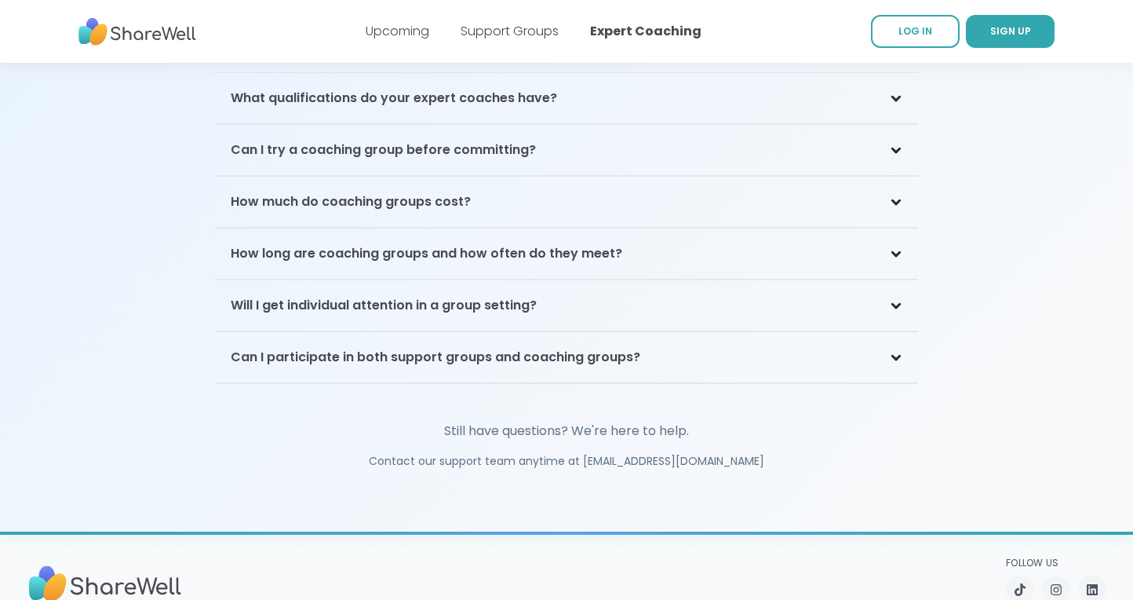
scroll to position [3613, 0]
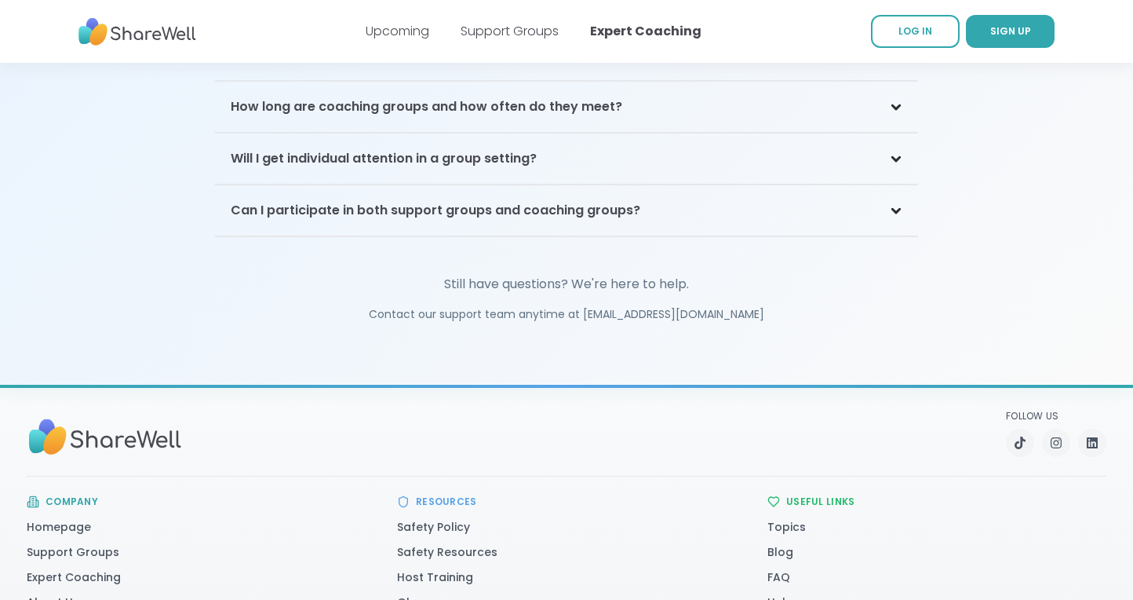
click at [492, 133] on div "Will I get individual attention in a group setting?" at bounding box center [566, 158] width 703 height 51
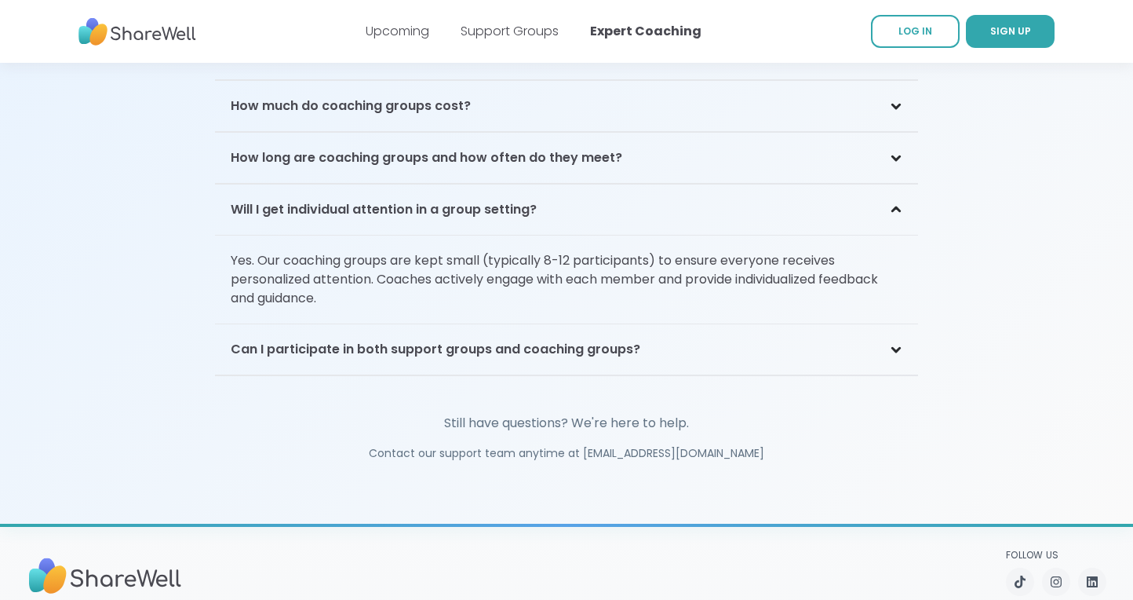
click at [467, 200] on h3 "Will I get individual attention in a group setting?" at bounding box center [384, 209] width 306 height 19
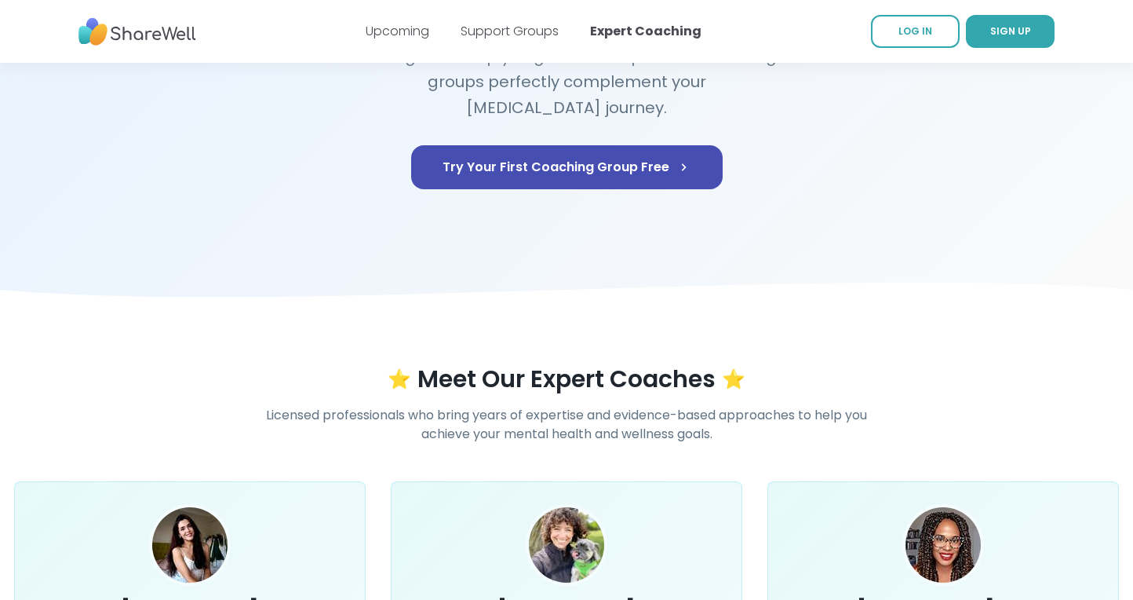
scroll to position [0, 0]
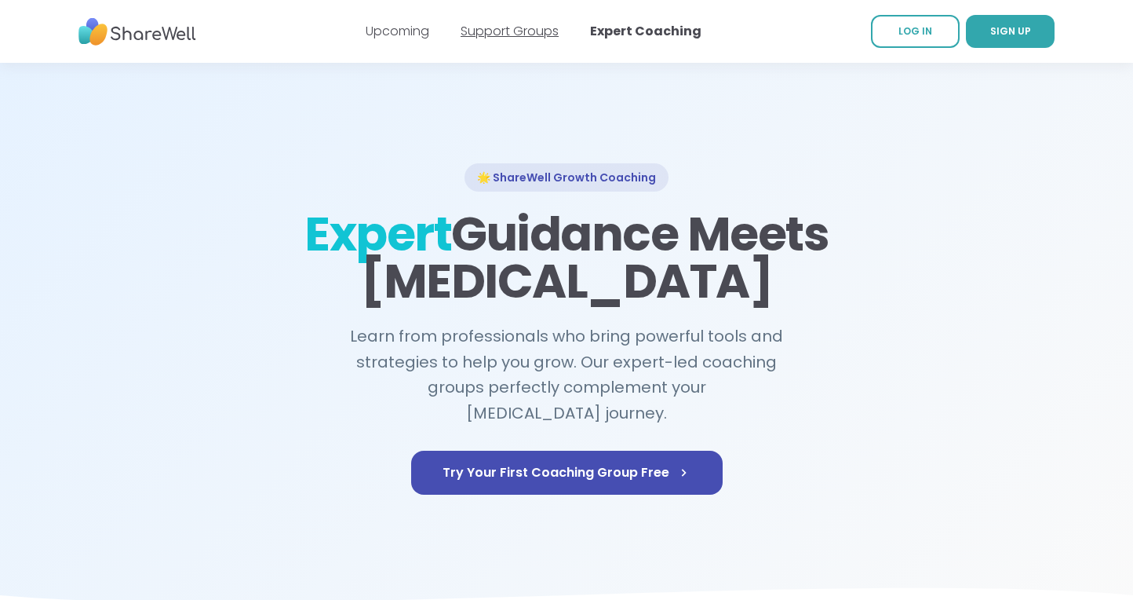
click at [504, 35] on link "Support Groups" at bounding box center [510, 31] width 98 height 18
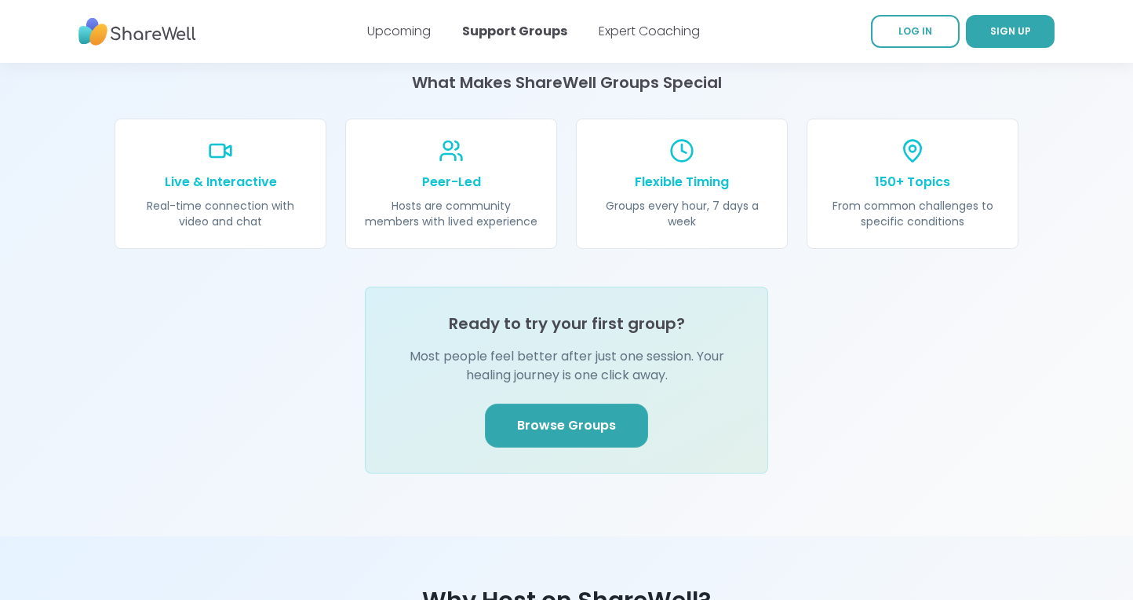
scroll to position [1685, 0]
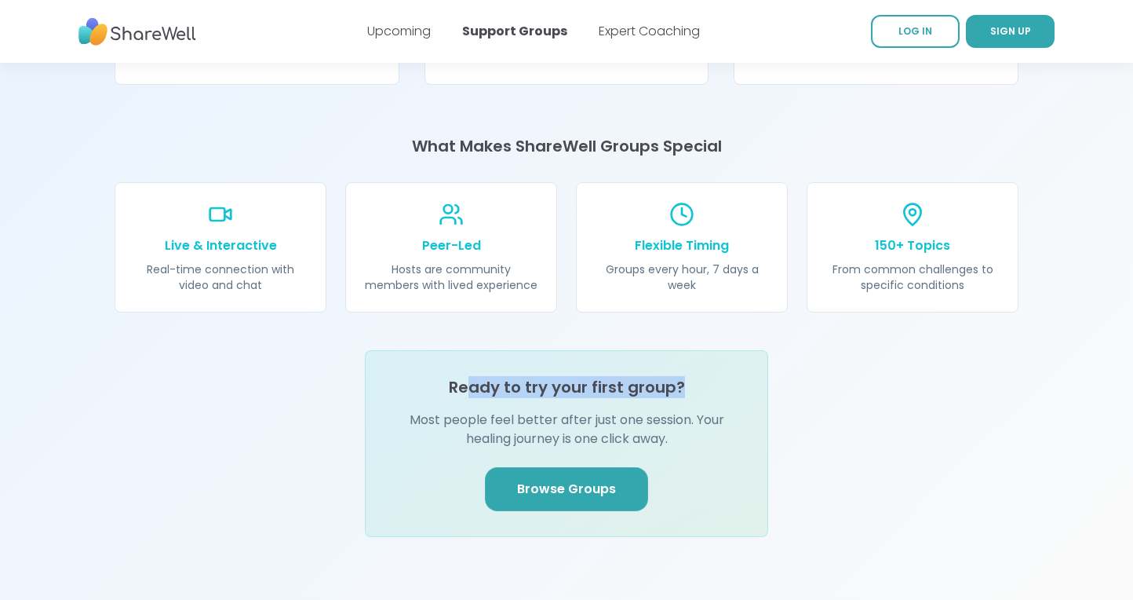
drag, startPoint x: 469, startPoint y: 366, endPoint x: 681, endPoint y: 365, distance: 211.9
click at [681, 376] on h4 "Ready to try your first group?" at bounding box center [567, 387] width 236 height 22
copy h4 "ady to try your first group?"
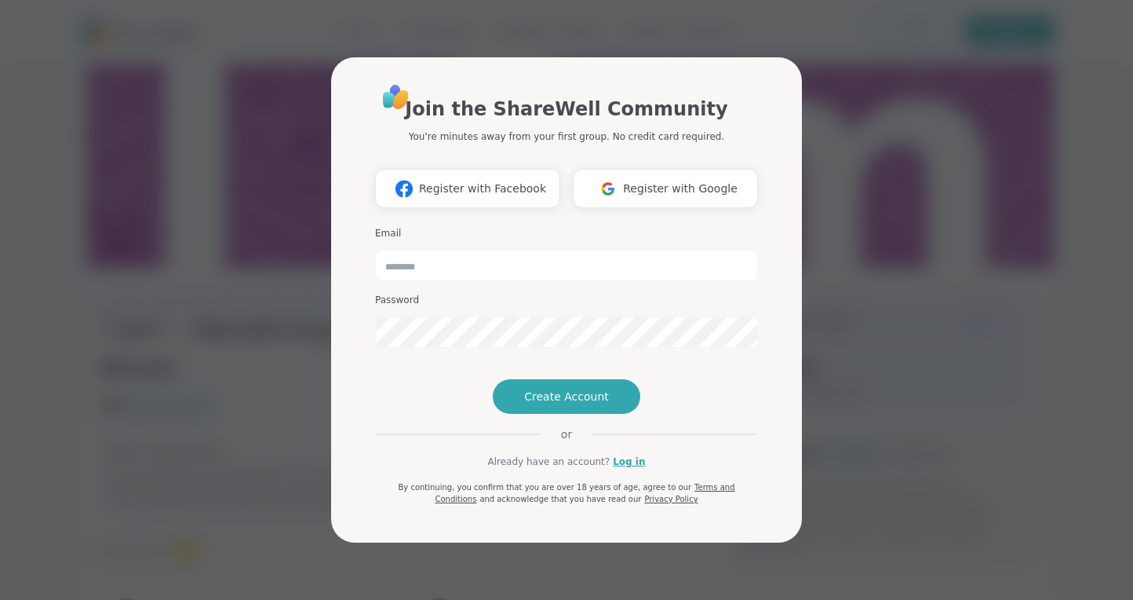
click at [639, 491] on div "Join the ShareWell Community You're minutes away from your first group. No cred…" at bounding box center [566, 293] width 383 height 422
click at [628, 468] on link "Log in" at bounding box center [629, 461] width 32 height 14
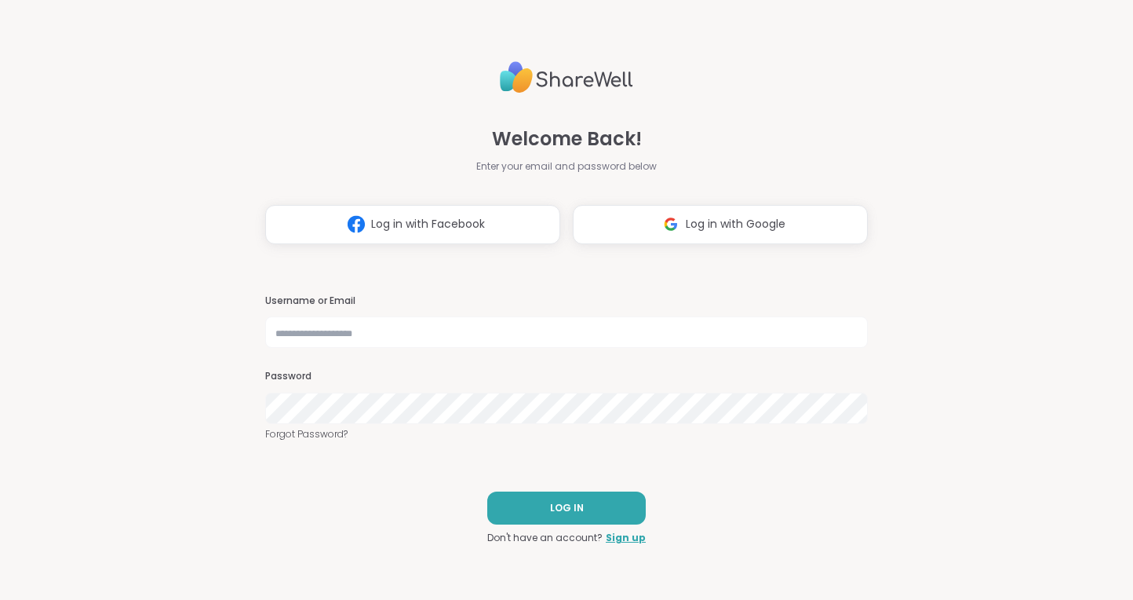
click at [487, 315] on div "Username or Email" at bounding box center [566, 321] width 603 height 54
click at [484, 335] on input "text" at bounding box center [566, 331] width 603 height 31
type input "*****"
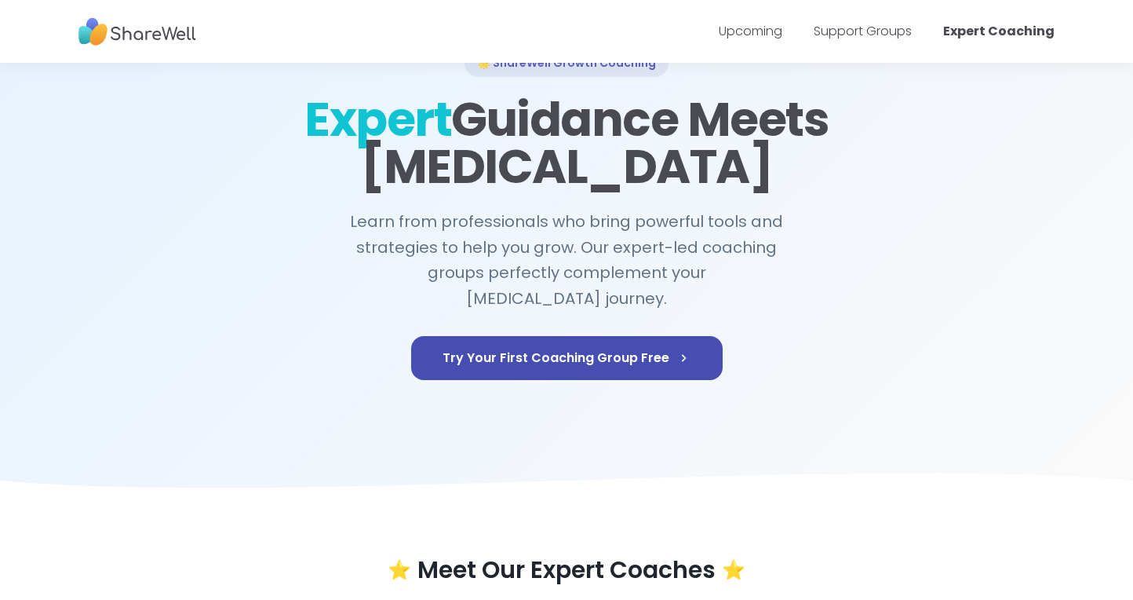
scroll to position [164, 0]
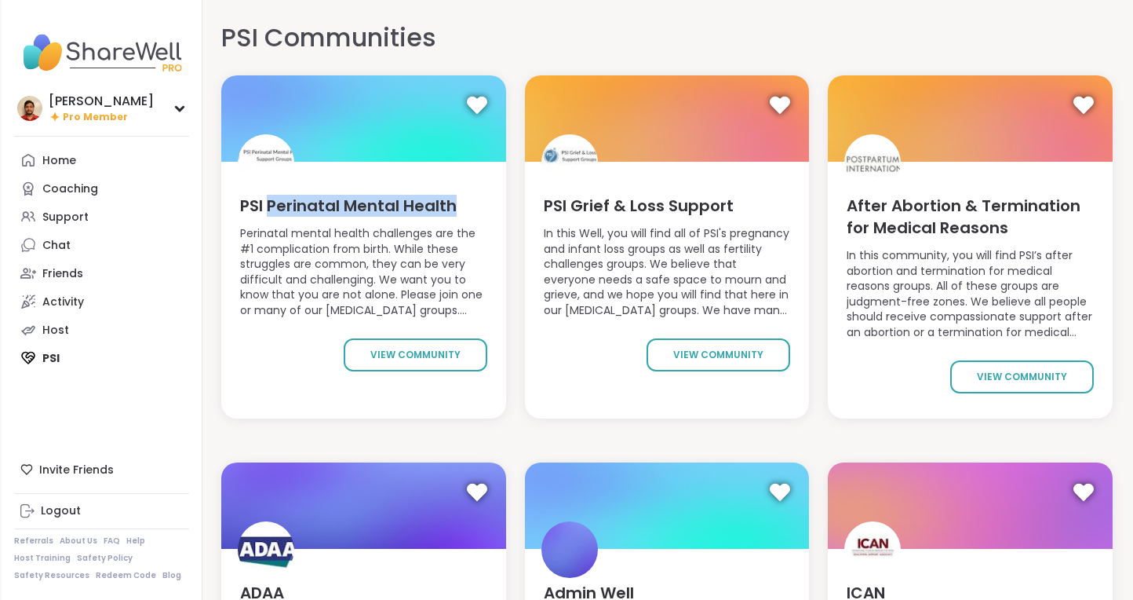
drag, startPoint x: 270, startPoint y: 207, endPoint x: 452, endPoint y: 201, distance: 182.2
click at [452, 201] on span "PSI Perinatal Mental Health" at bounding box center [348, 206] width 217 height 22
copy span "Perinatal Mental Health"
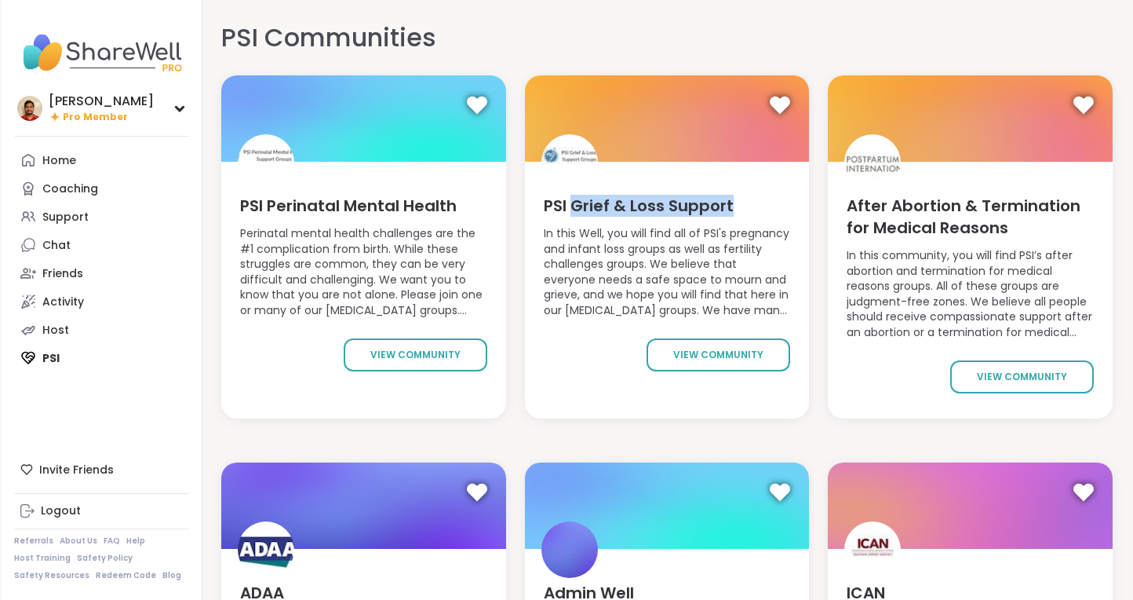
drag, startPoint x: 731, startPoint y: 202, endPoint x: 571, endPoint y: 205, distance: 160.1
click at [571, 205] on div "PSI Grief & Loss Support" at bounding box center [667, 208] width 247 height 27
copy span "Grief & Loss Support"
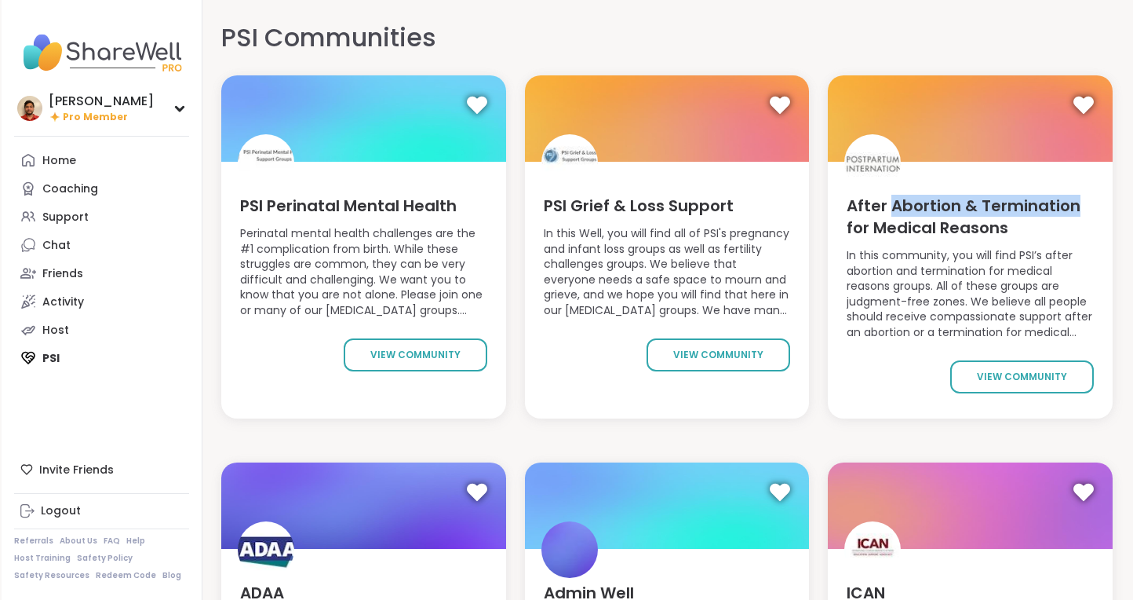
drag, startPoint x: 892, startPoint y: 202, endPoint x: 1077, endPoint y: 206, distance: 185.2
click at [1077, 206] on span "After Abortion & Termination for Medical Reasons" at bounding box center [970, 217] width 247 height 44
copy span "Abortion & Termination"
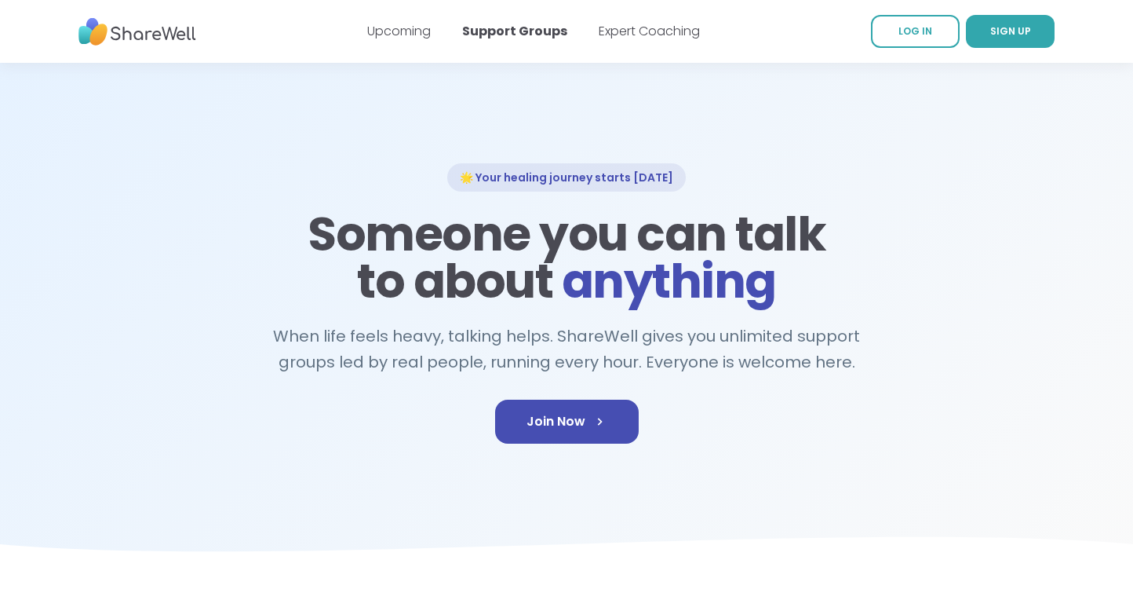
click at [664, 41] on div "Upcoming Support Groups Expert Coaching" at bounding box center [533, 31] width 333 height 44
click at [664, 31] on link "Expert Coaching" at bounding box center [649, 31] width 101 height 18
